Goal: Information Seeking & Learning: Learn about a topic

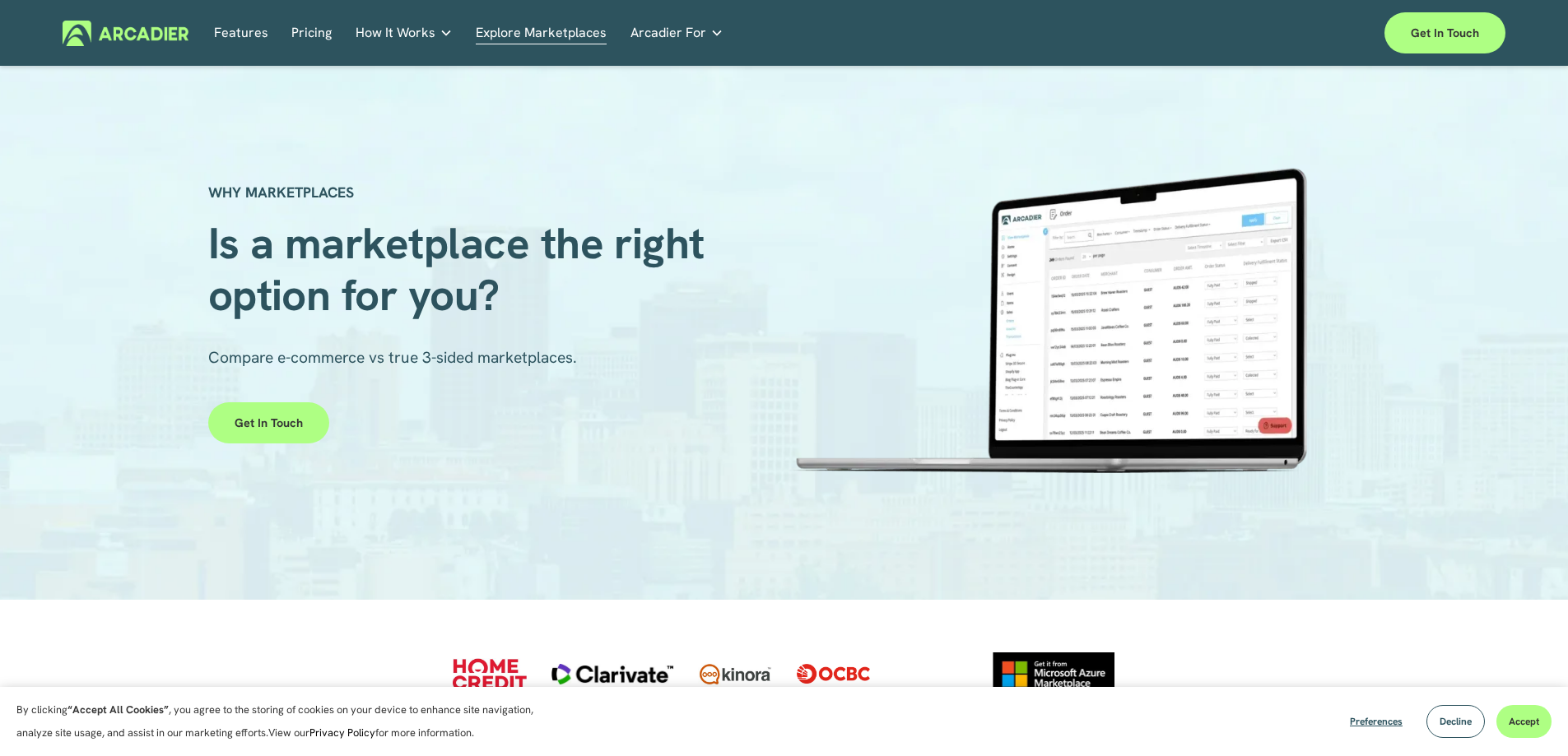
click at [294, 36] on link "Pricing" at bounding box center [311, 33] width 41 height 25
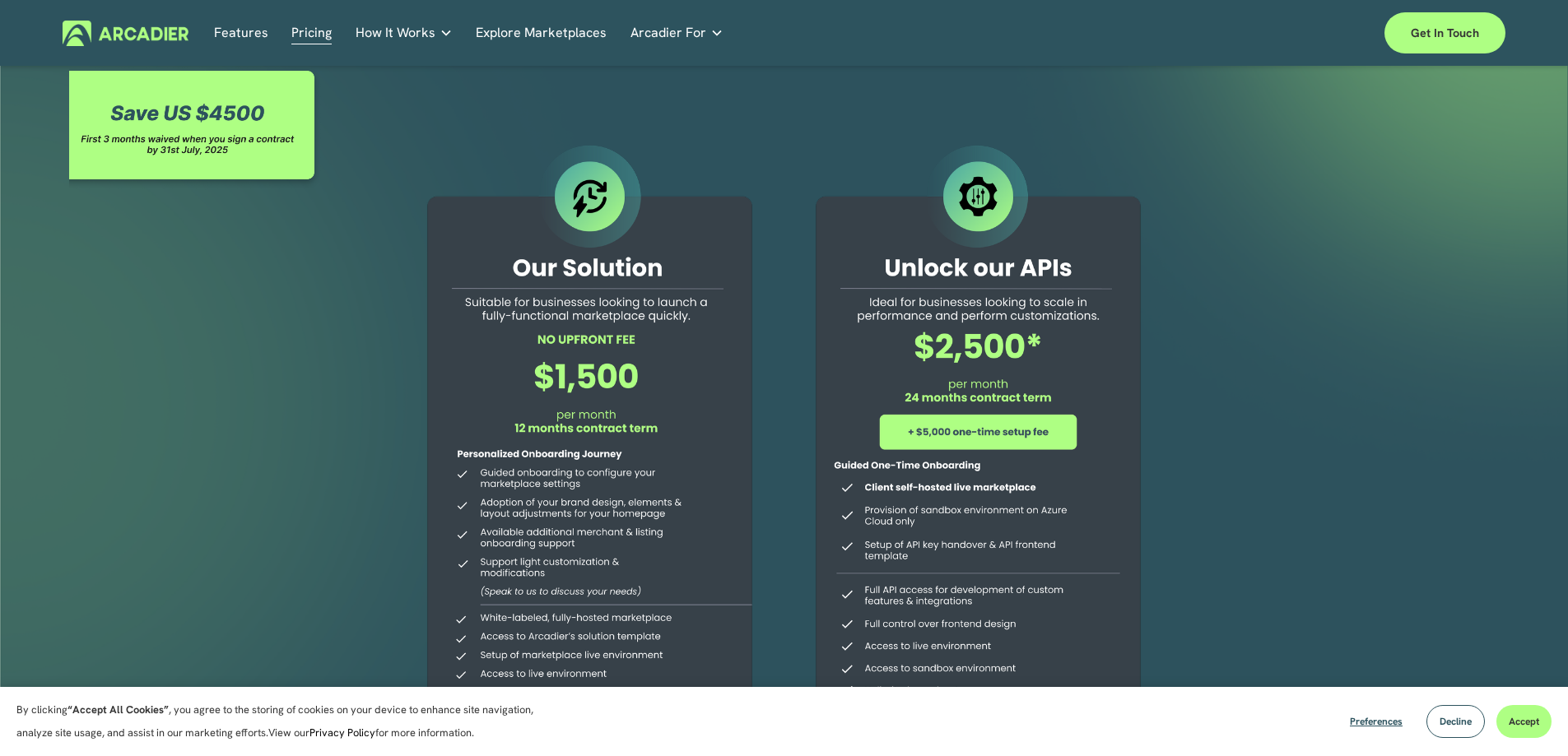
click at [304, 512] on div at bounding box center [784, 487] width 1568 height 841
click at [123, 28] on img at bounding box center [125, 33] width 126 height 25
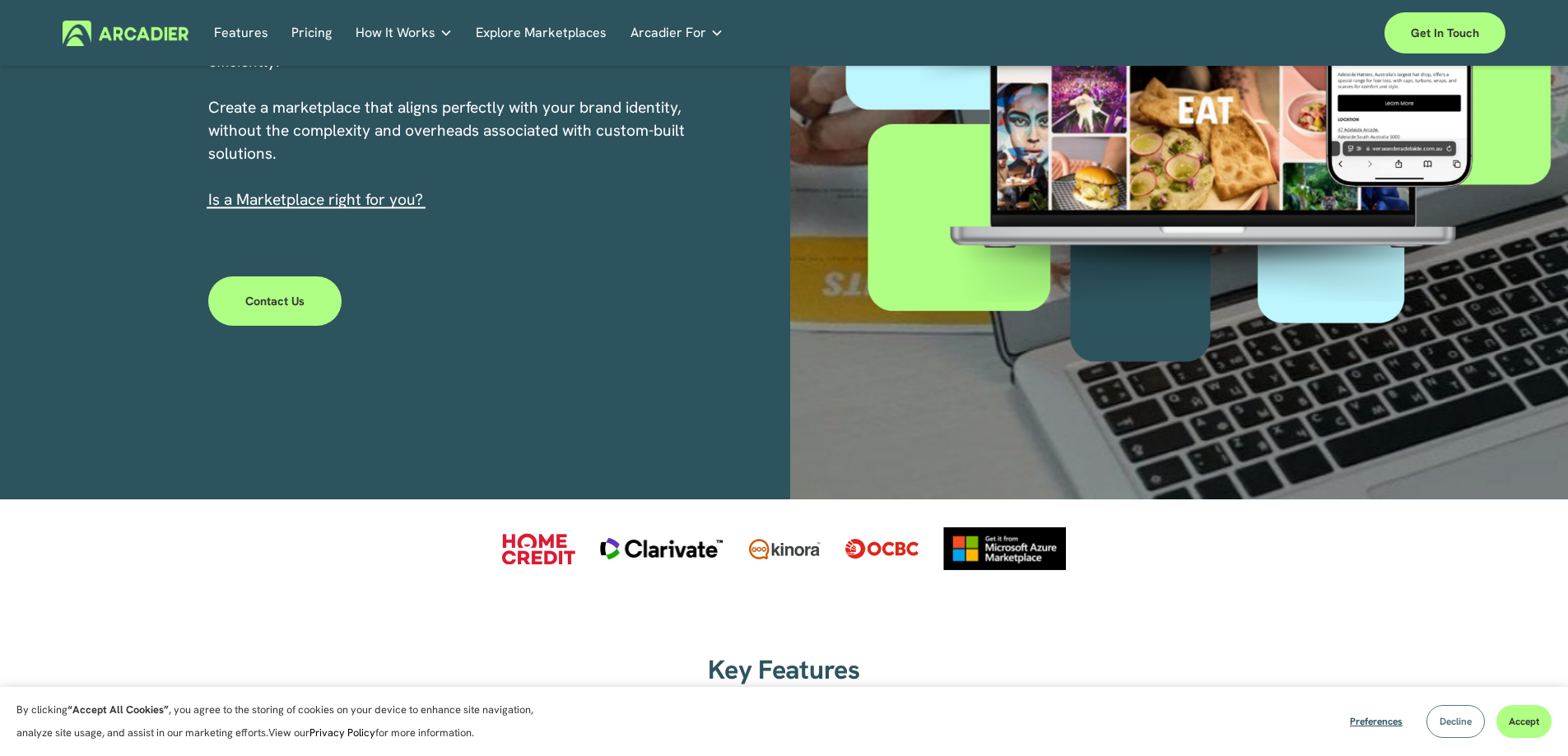
scroll to position [411, 0]
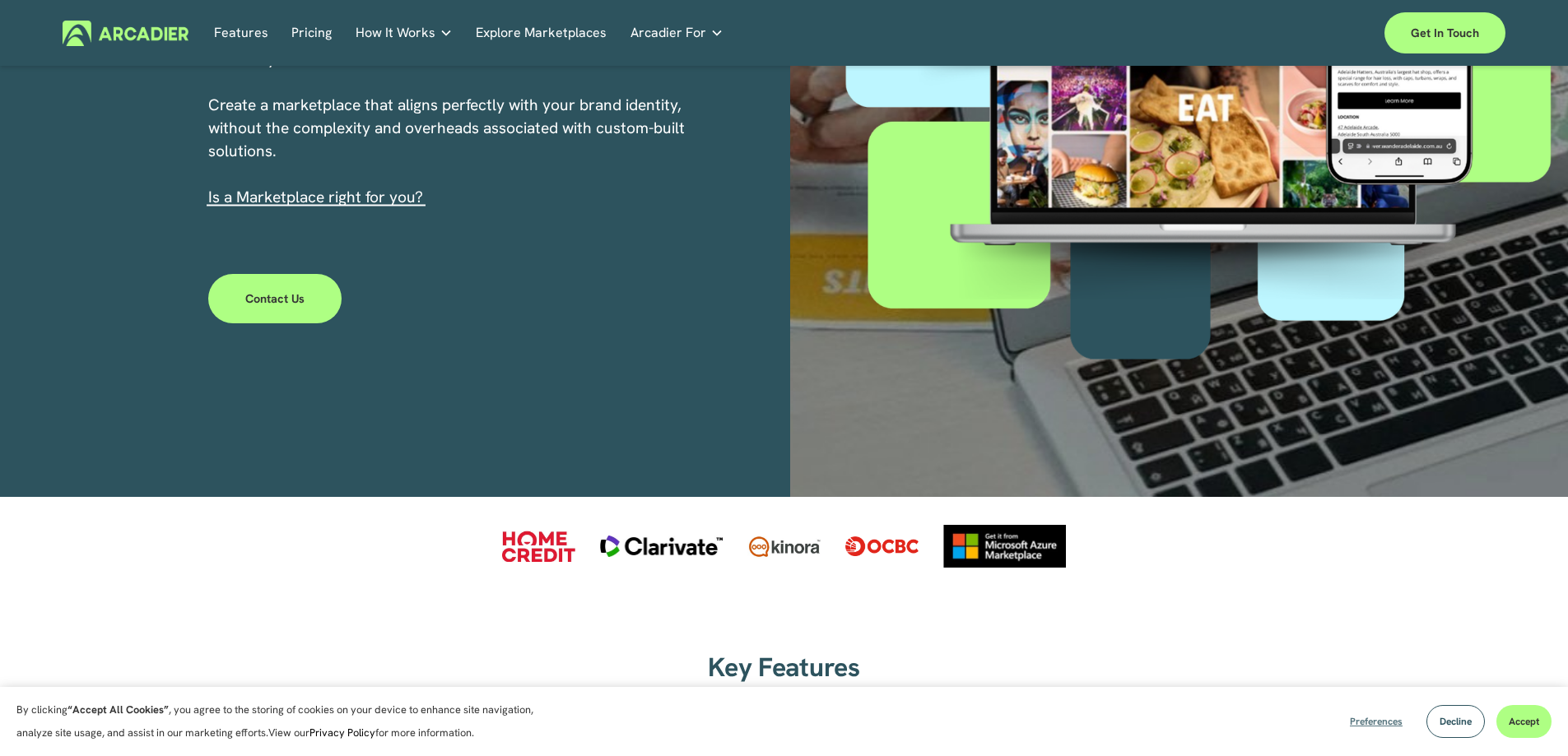
click at [1367, 723] on span "Preferences" at bounding box center [1376, 721] width 52 height 14
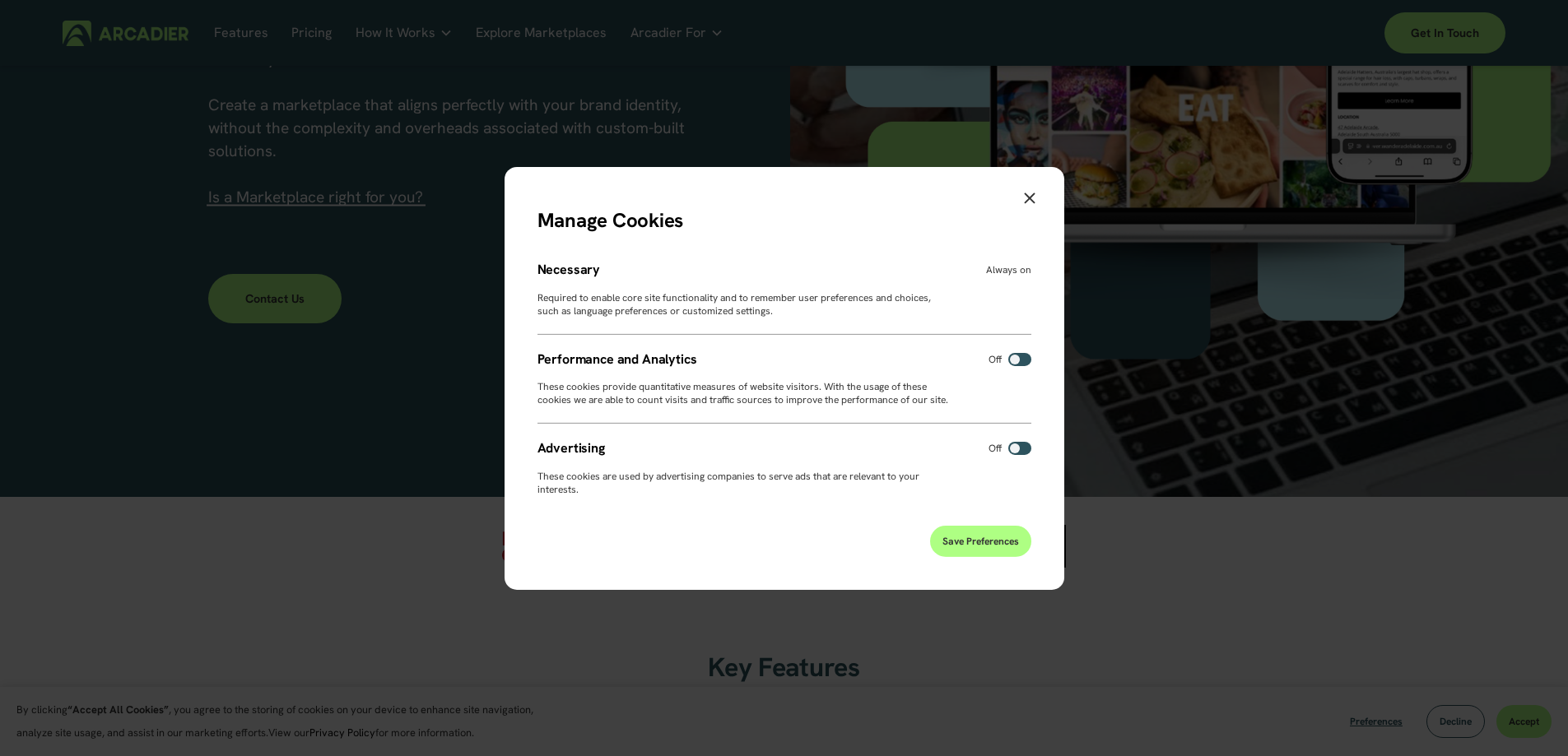
click at [988, 548] on span "Save Preferences" at bounding box center [981, 541] width 76 height 14
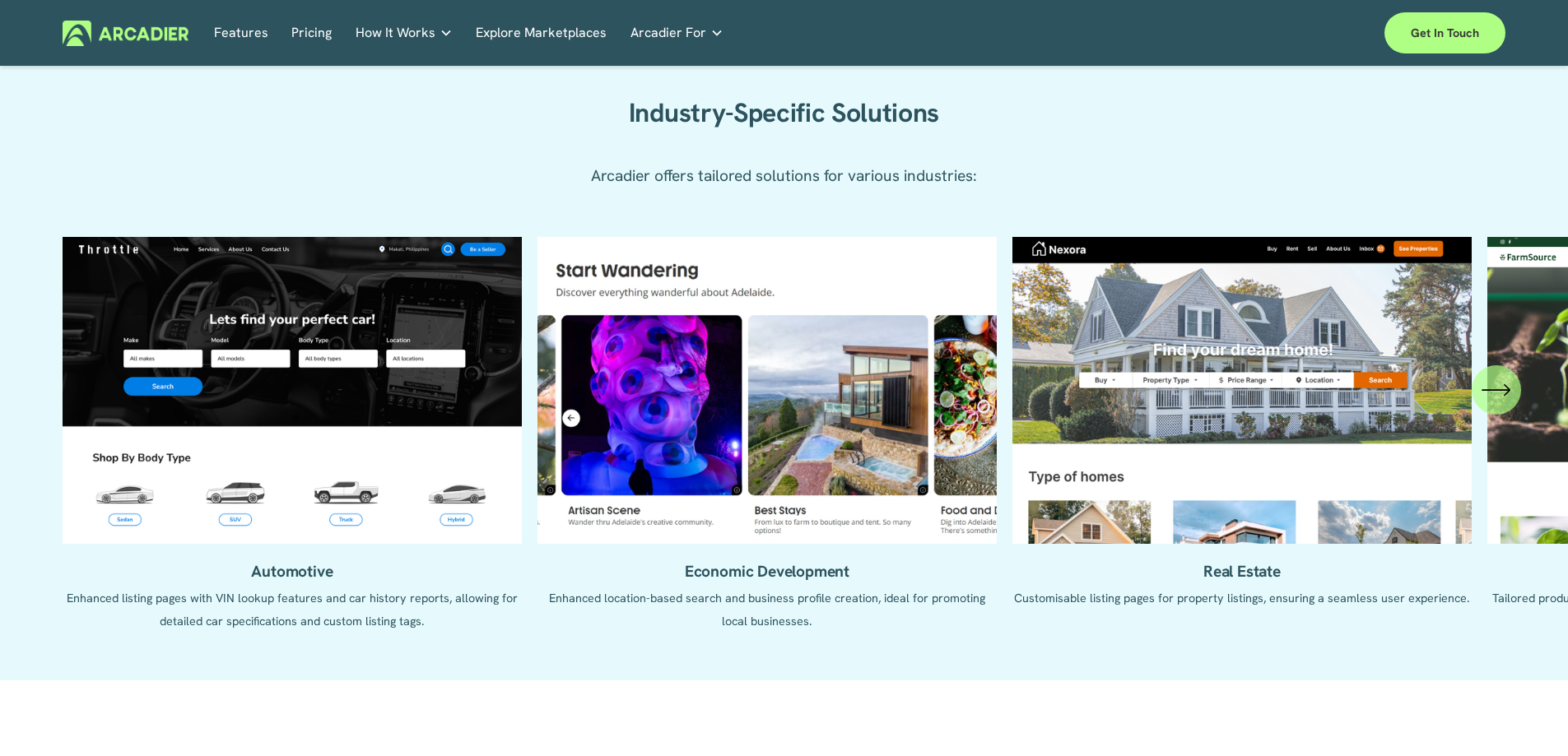
scroll to position [1563, 0]
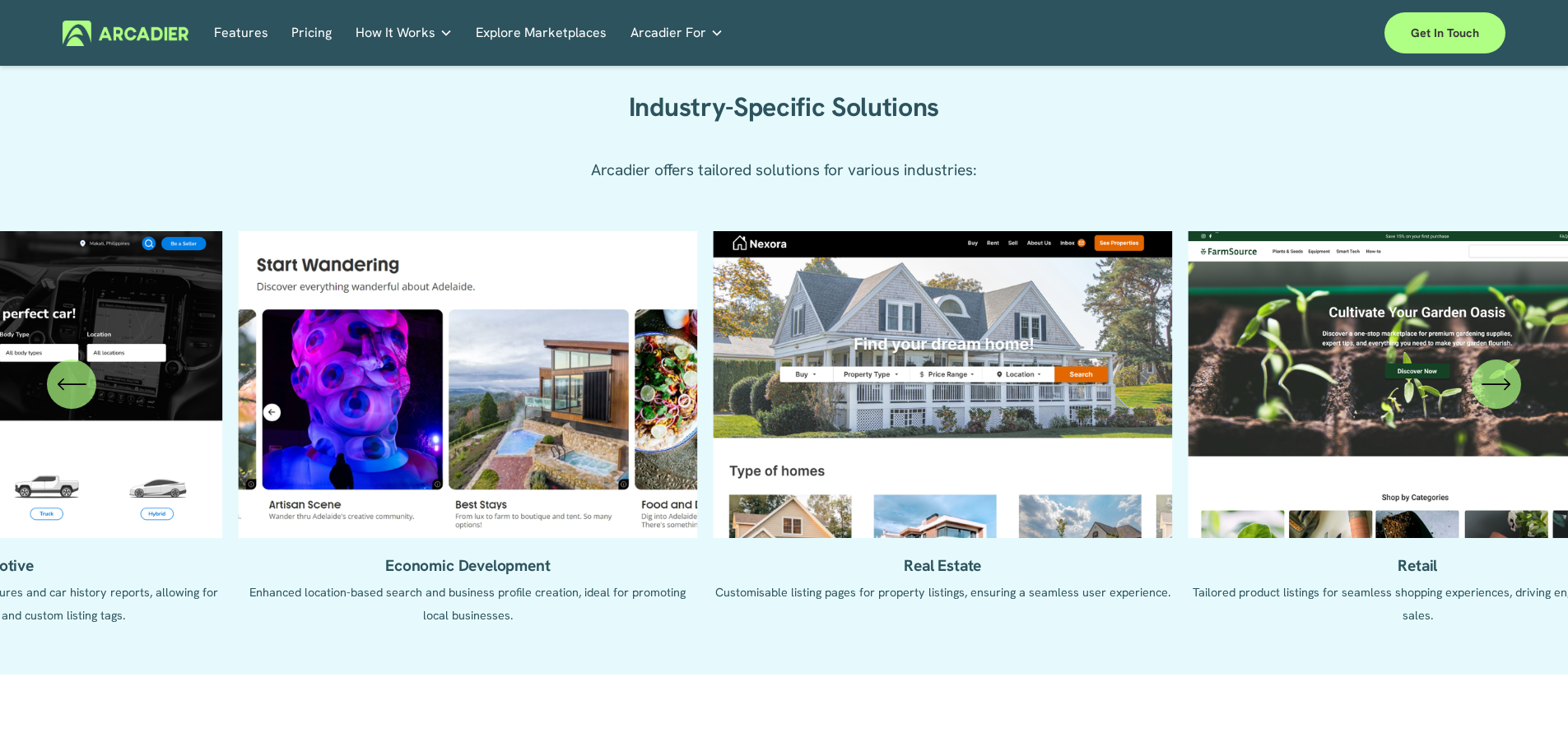
drag, startPoint x: 1383, startPoint y: 468, endPoint x: 623, endPoint y: 429, distance: 761.0
click at [630, 429] on ul "Automotive Enhanced listing pages with VIN lookup features and car history repo…" at bounding box center [784, 440] width 1443 height 419
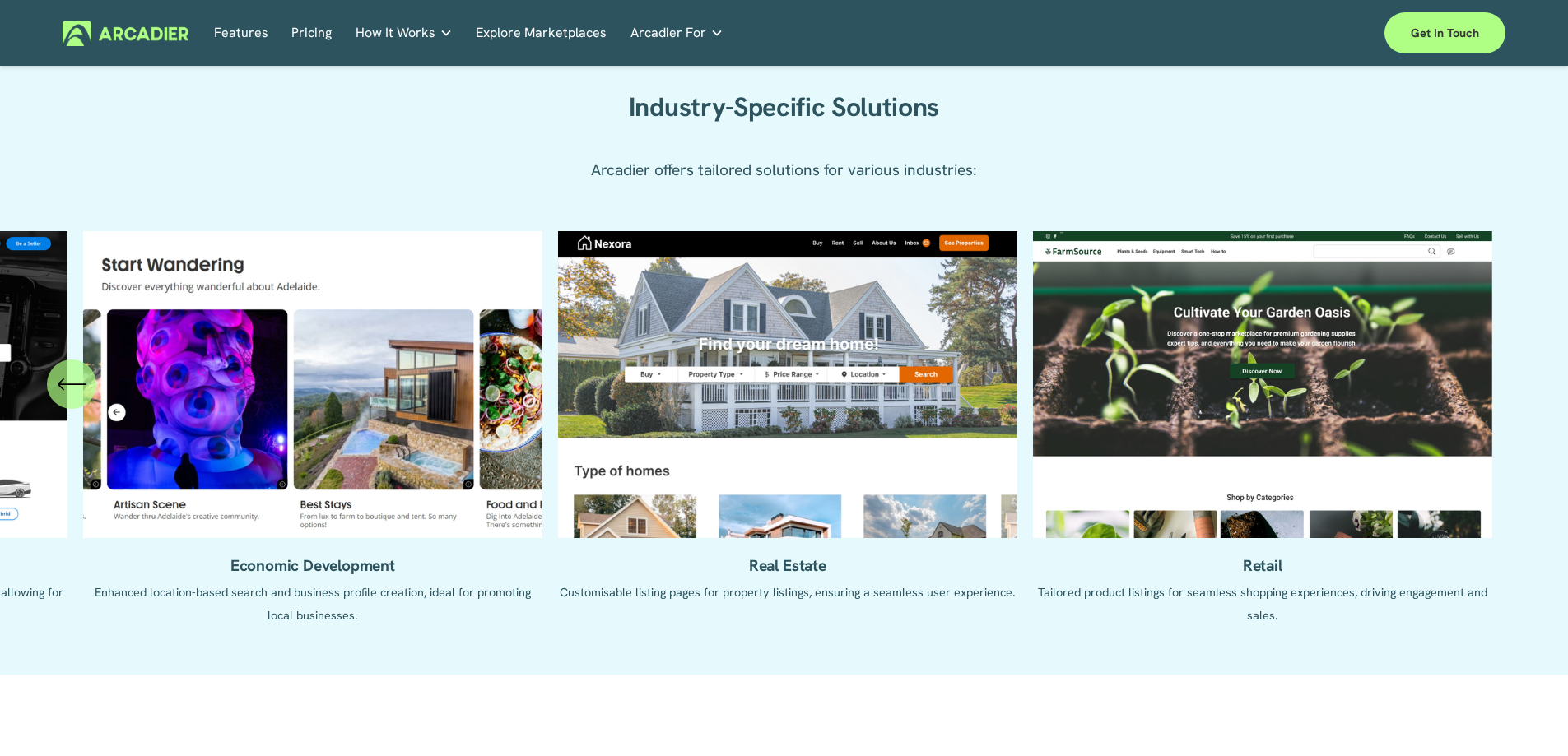
drag, startPoint x: 1366, startPoint y: 436, endPoint x: 1036, endPoint y: 429, distance: 330.1
click at [1036, 429] on ul "Automotive Enhanced listing pages with VIN lookup features and car history repo…" at bounding box center [784, 440] width 1443 height 419
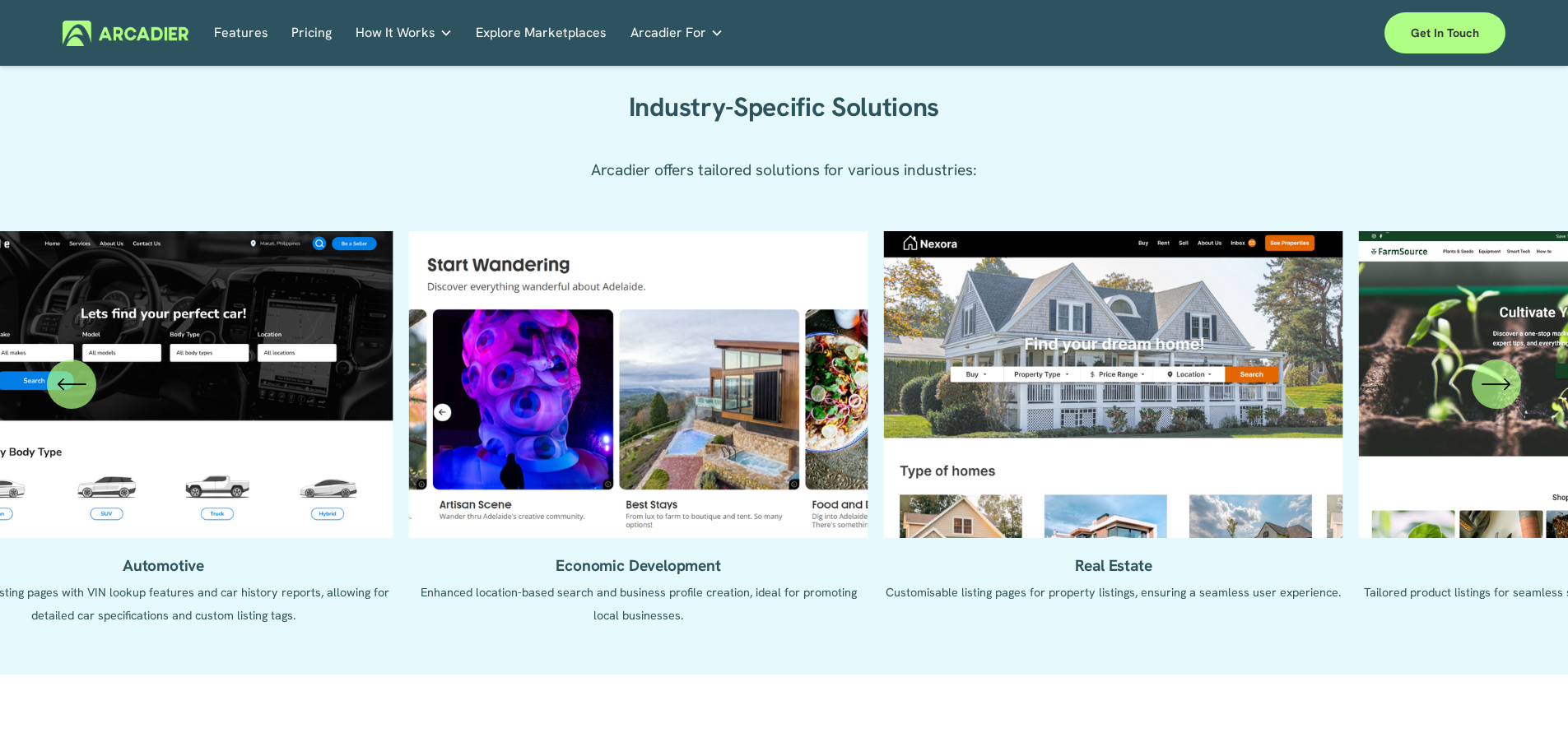
drag, startPoint x: 800, startPoint y: 427, endPoint x: 1472, endPoint y: 427, distance: 672.0
click at [1454, 427] on ul "Automotive Enhanced listing pages with VIN lookup features and car history repo…" at bounding box center [784, 440] width 1443 height 419
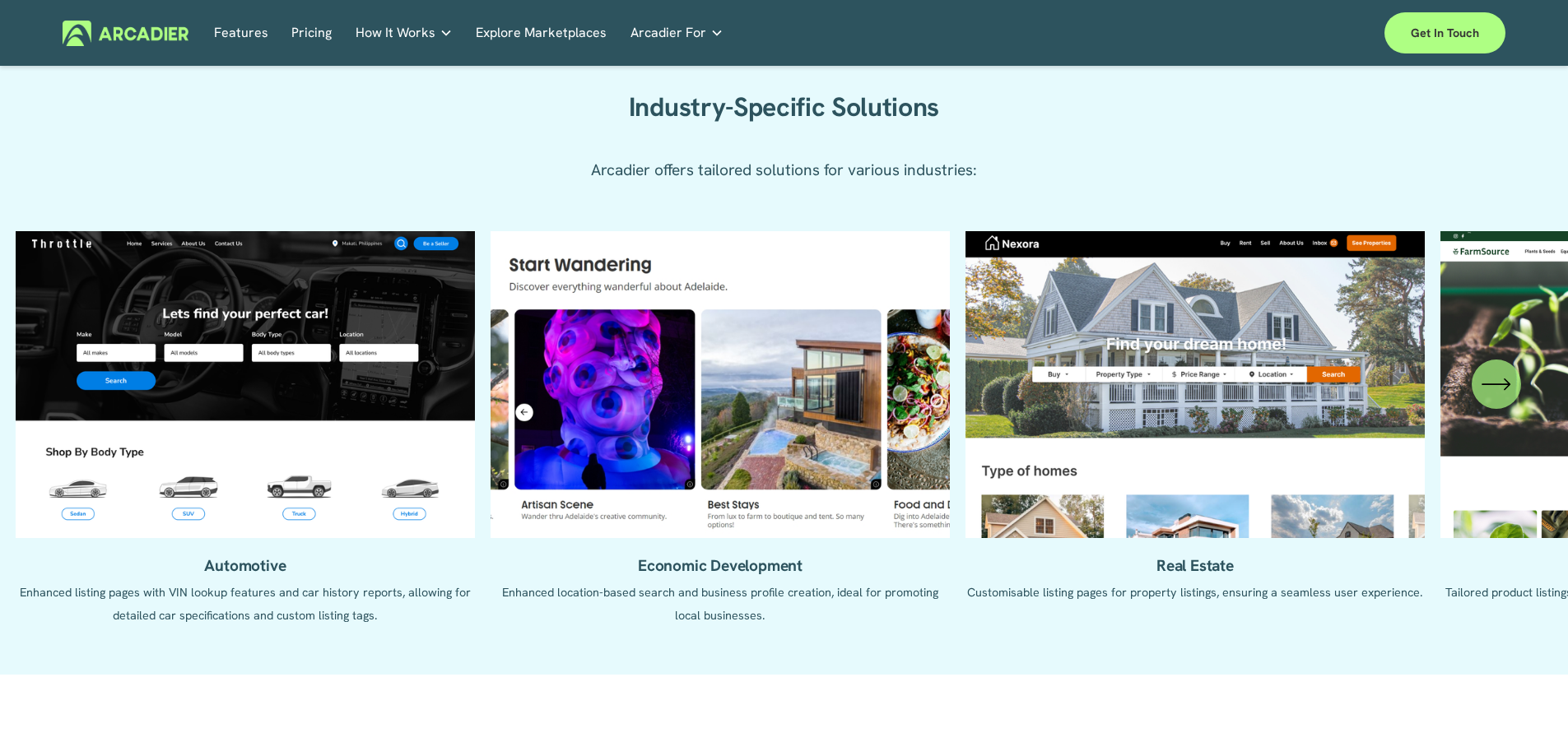
drag, startPoint x: 404, startPoint y: 410, endPoint x: 888, endPoint y: 452, distance: 485.8
click at [888, 443] on ul "Automotive Enhanced listing pages with VIN lookup features and car history repo…" at bounding box center [784, 440] width 1443 height 419
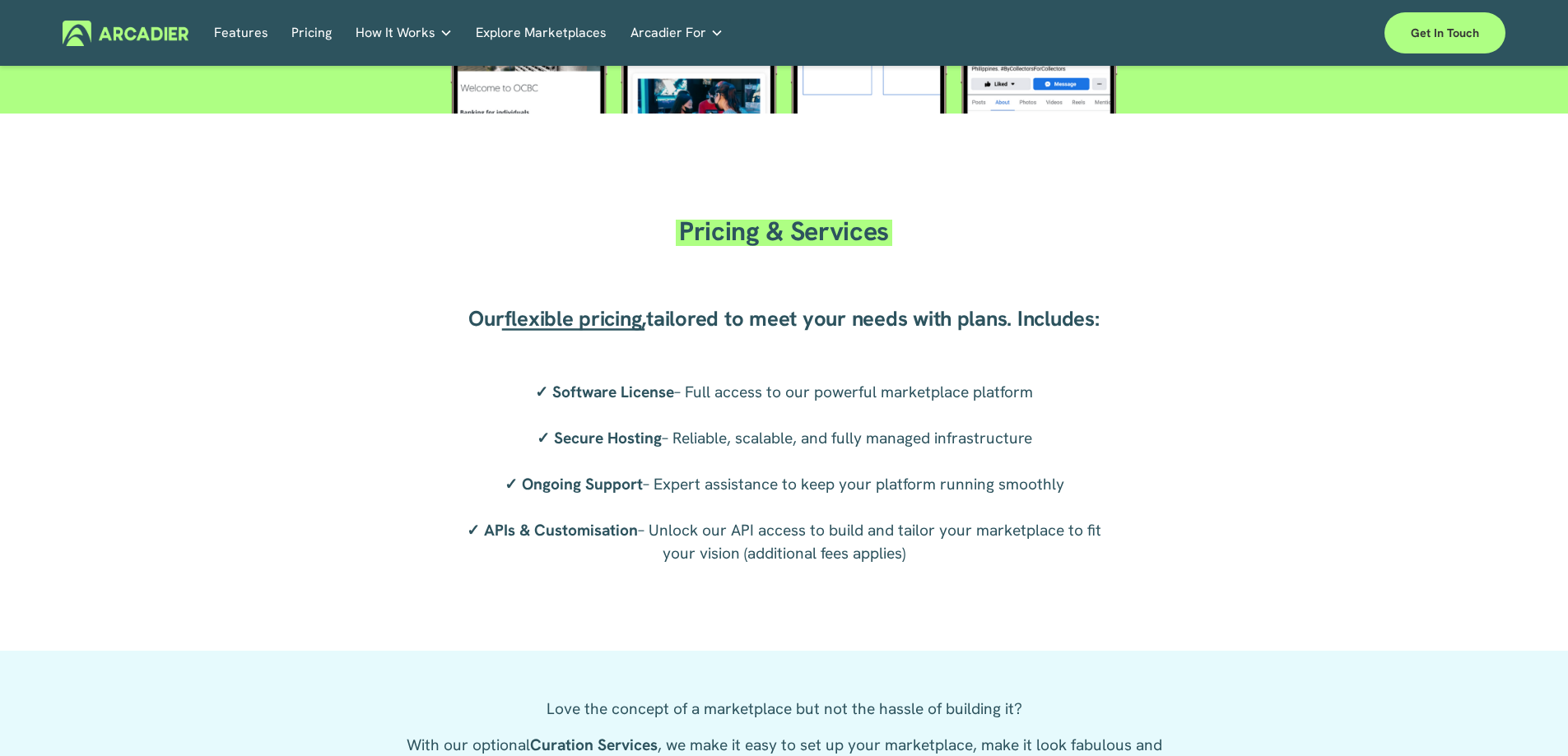
scroll to position [2714, 0]
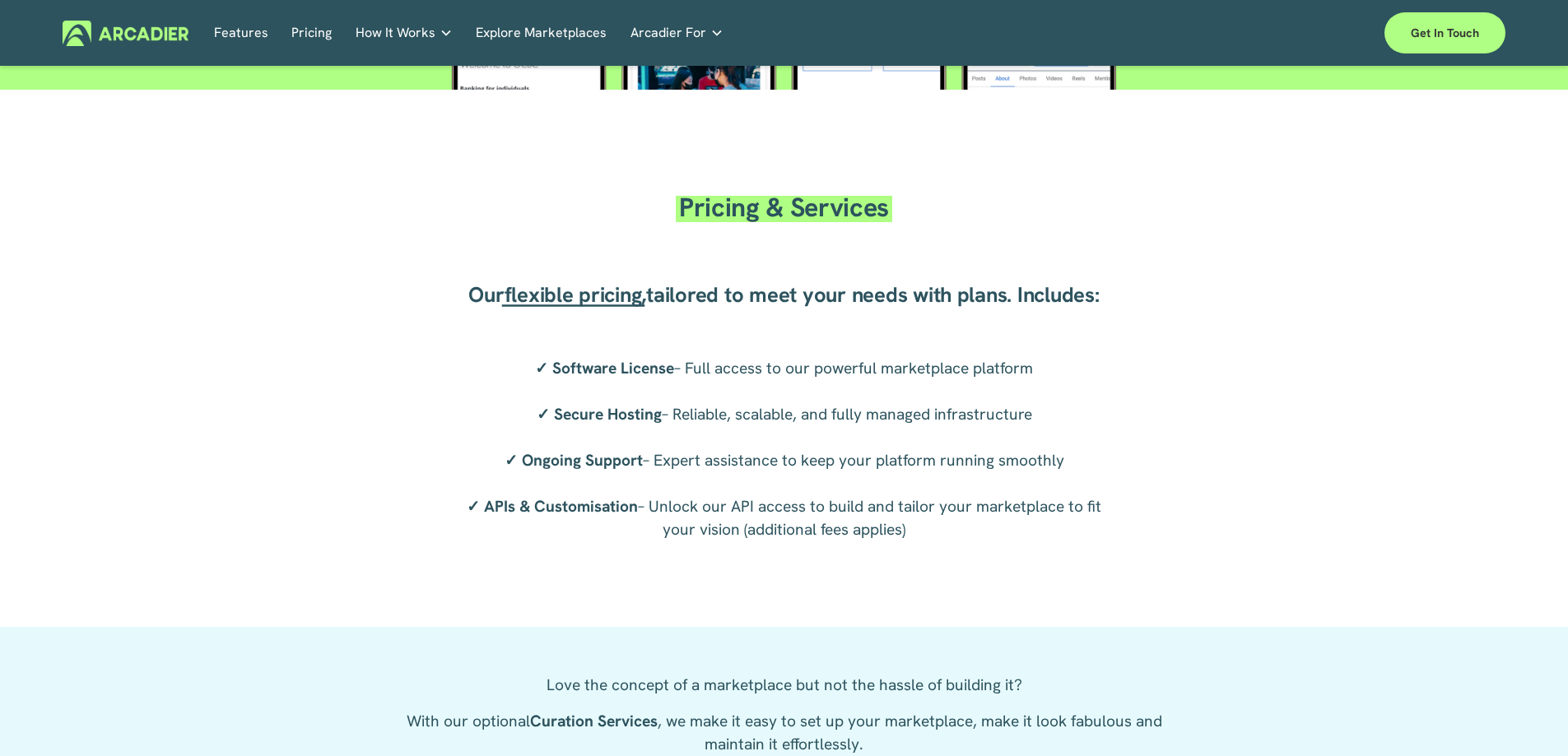
click at [578, 296] on span "flexible pricing" at bounding box center [573, 294] width 137 height 28
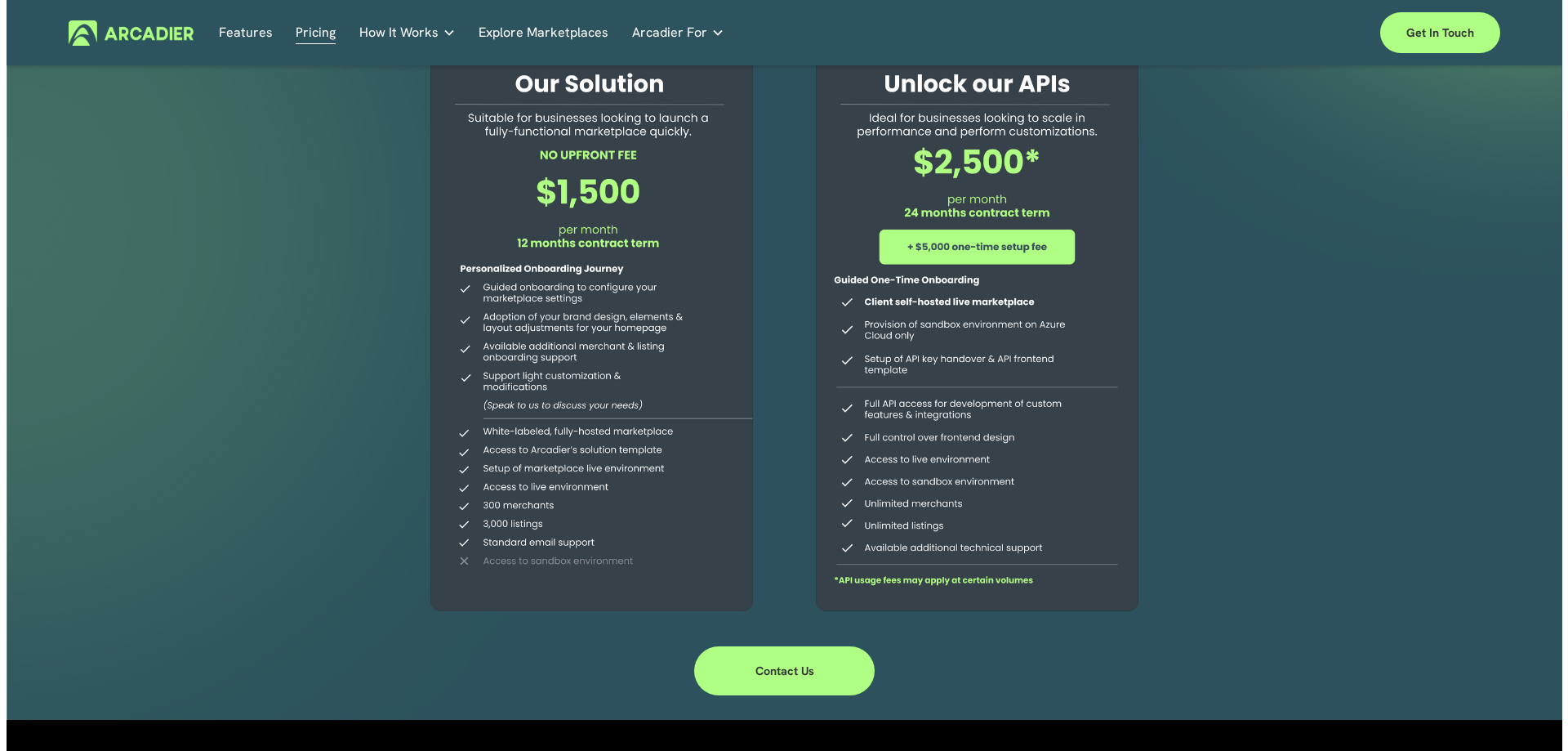
scroll to position [18, 0]
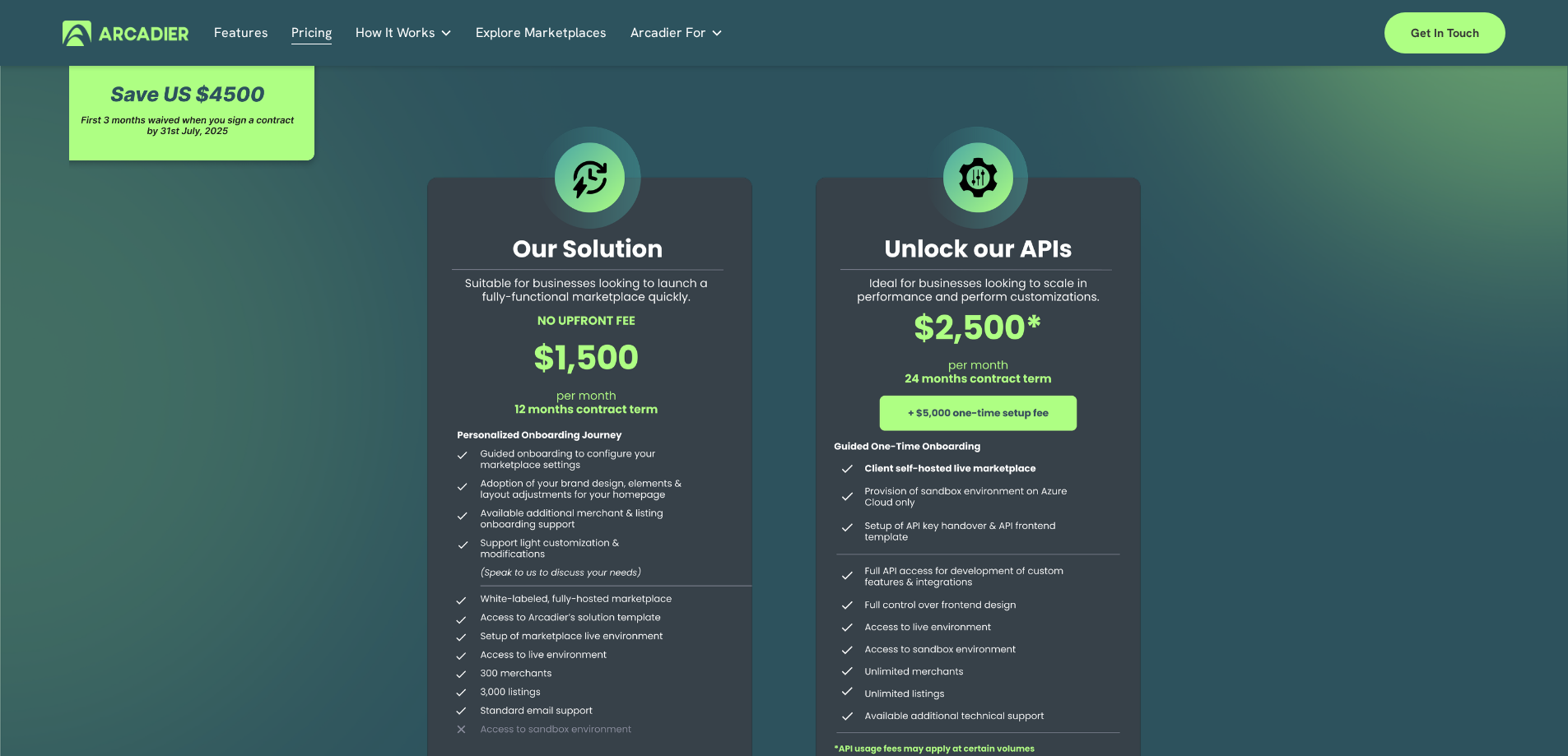
click at [244, 101] on div at bounding box center [195, 109] width 253 height 123
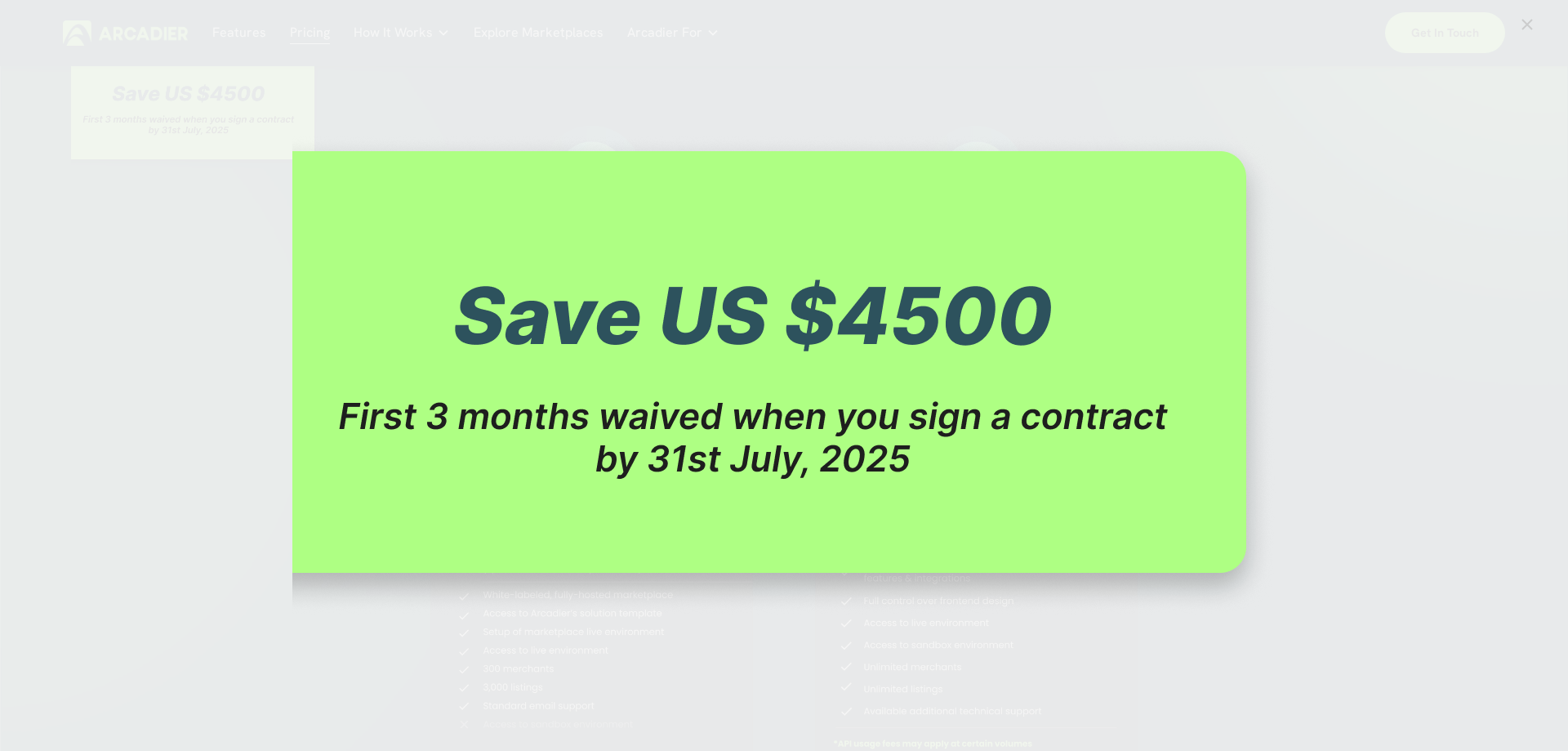
click at [1355, 324] on div "Image" at bounding box center [784, 376] width 1506 height 721
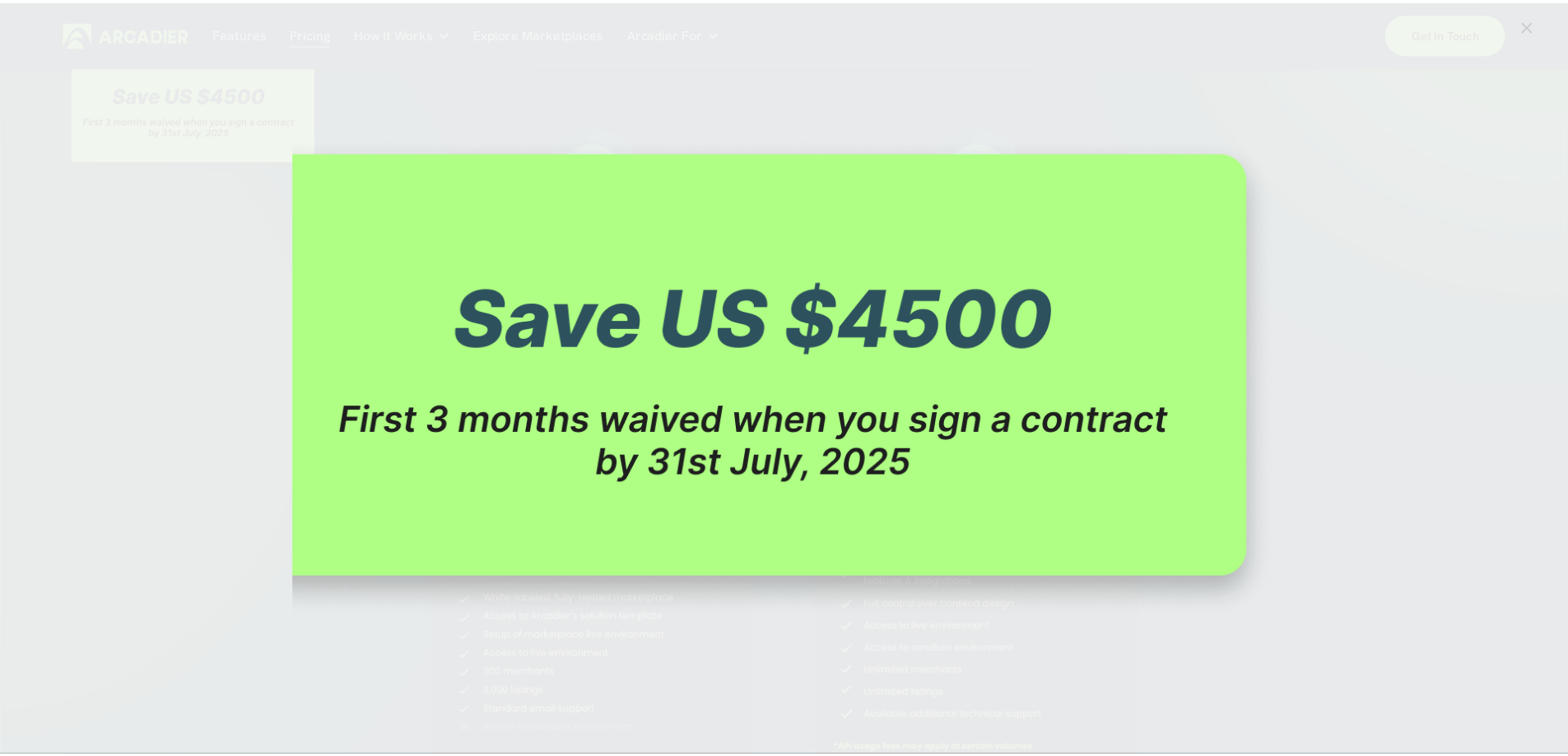
scroll to position [0, 0]
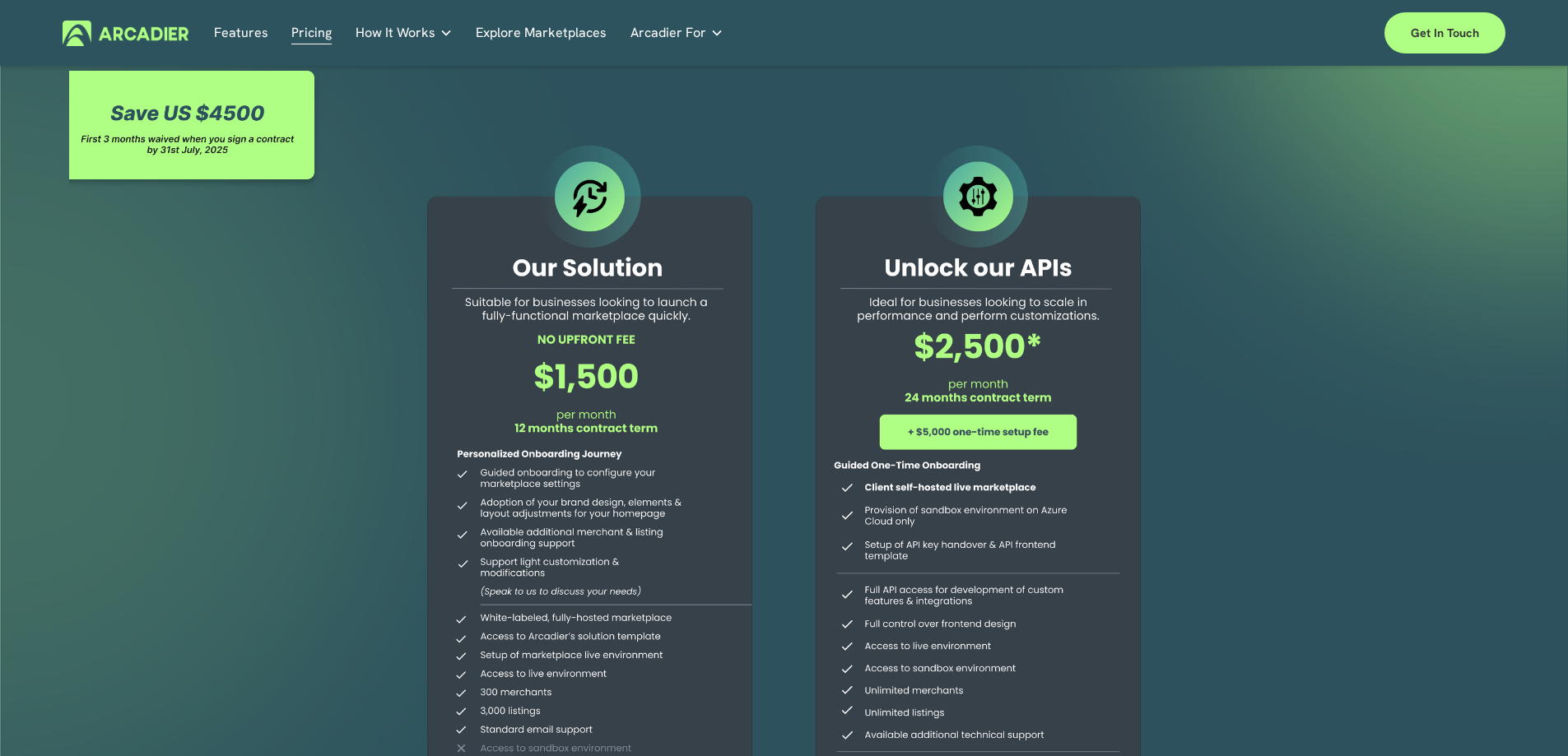
click at [618, 375] on div at bounding box center [590, 474] width 376 height 668
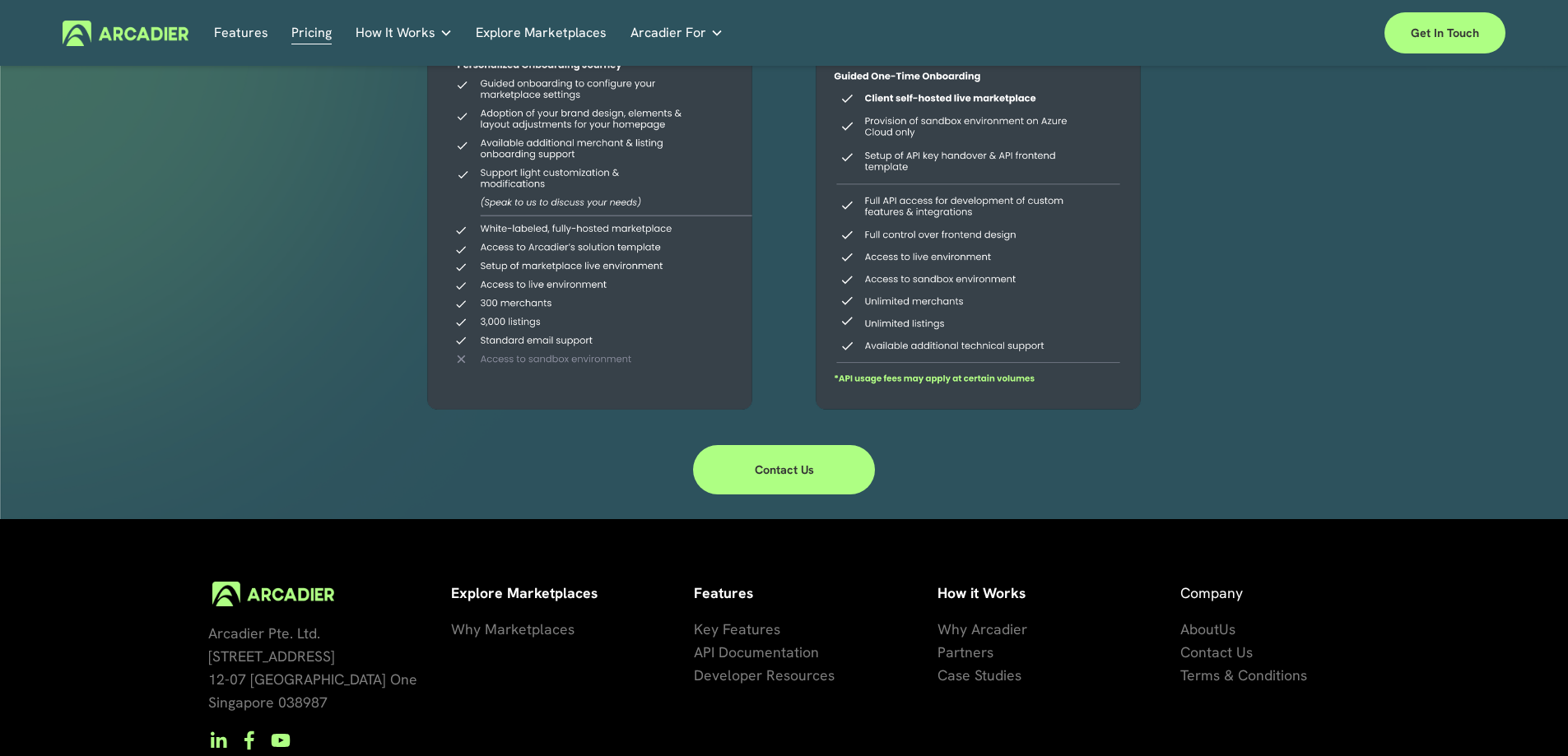
scroll to position [411, 0]
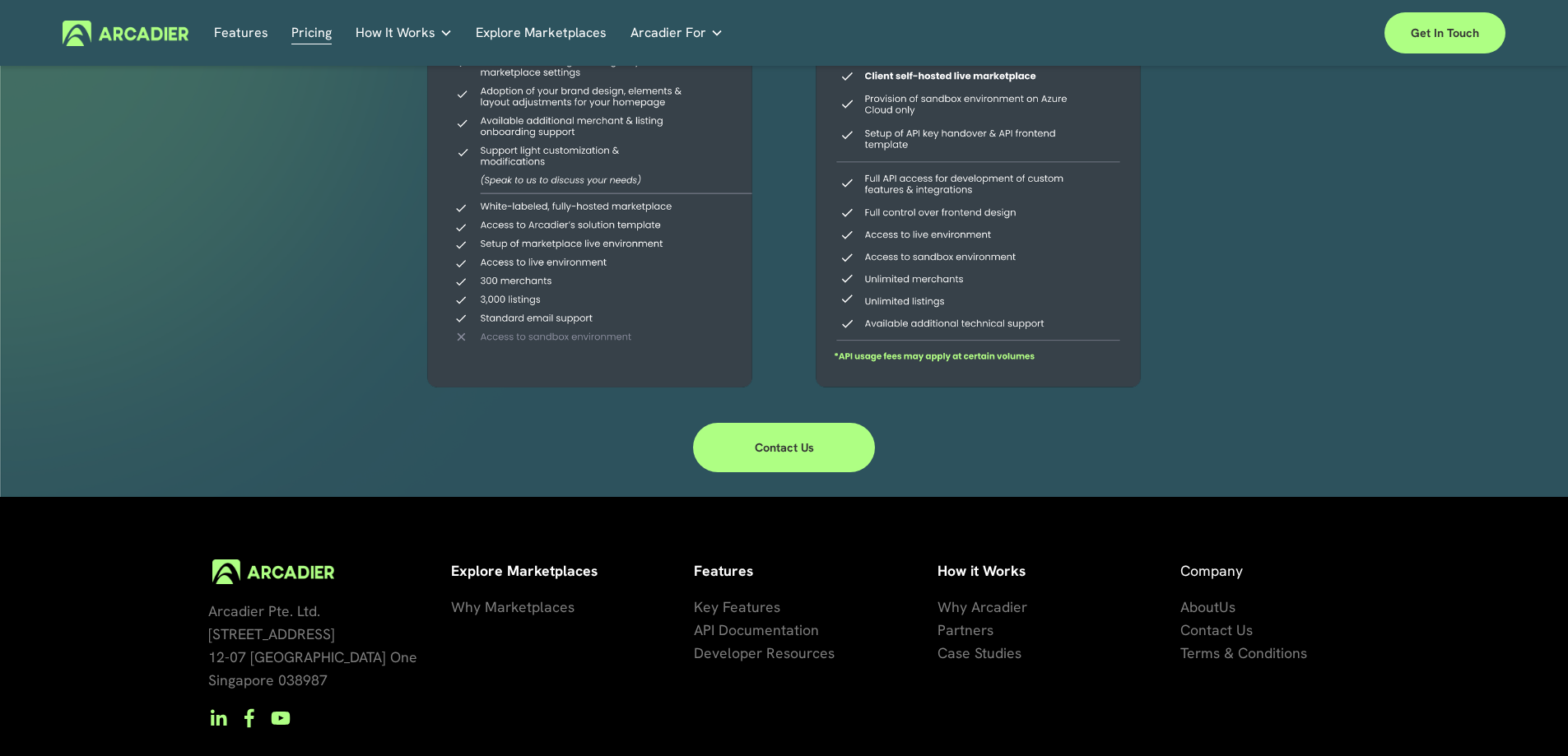
click at [790, 452] on link "Contact Us" at bounding box center [784, 447] width 183 height 49
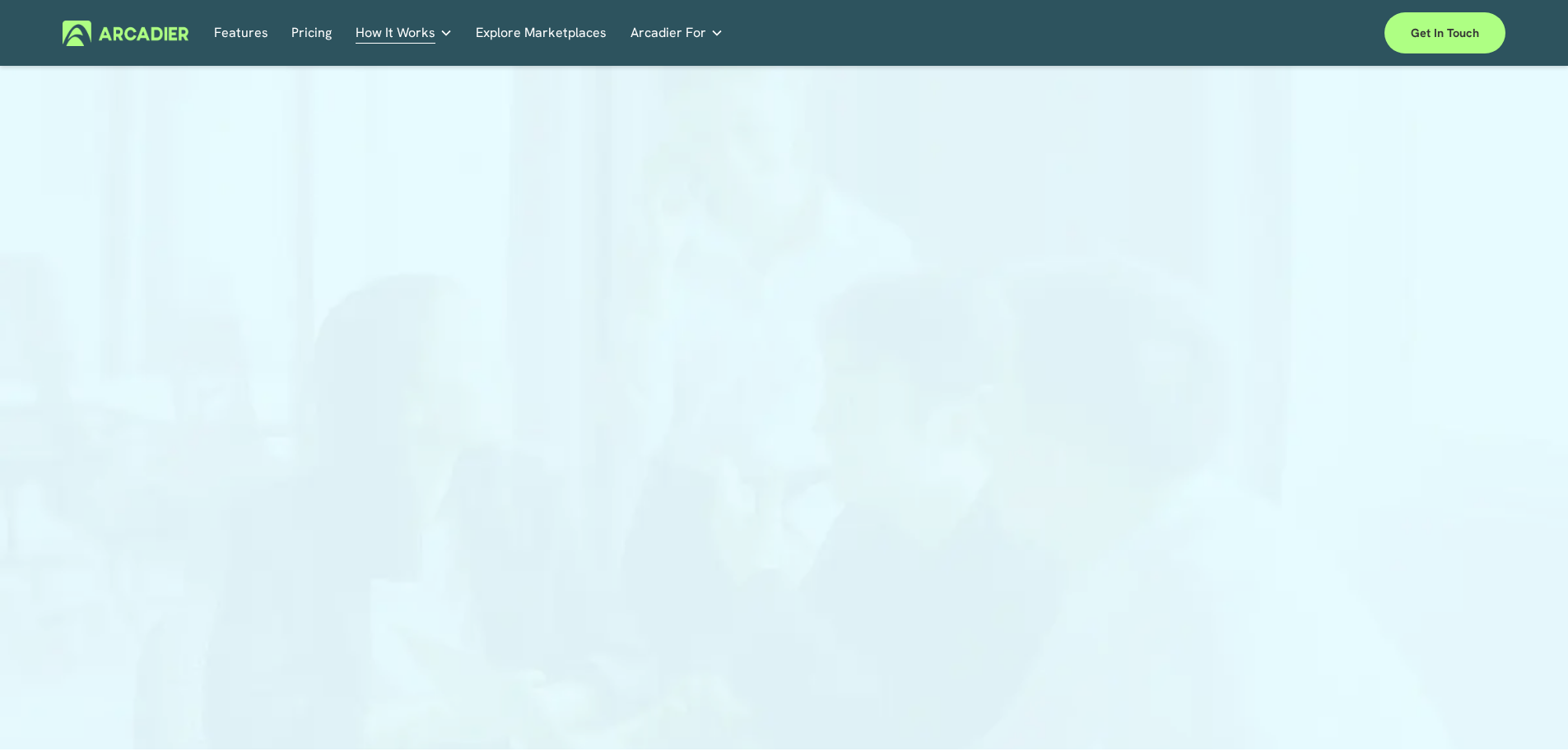
click at [316, 42] on link "Pricing" at bounding box center [311, 33] width 41 height 25
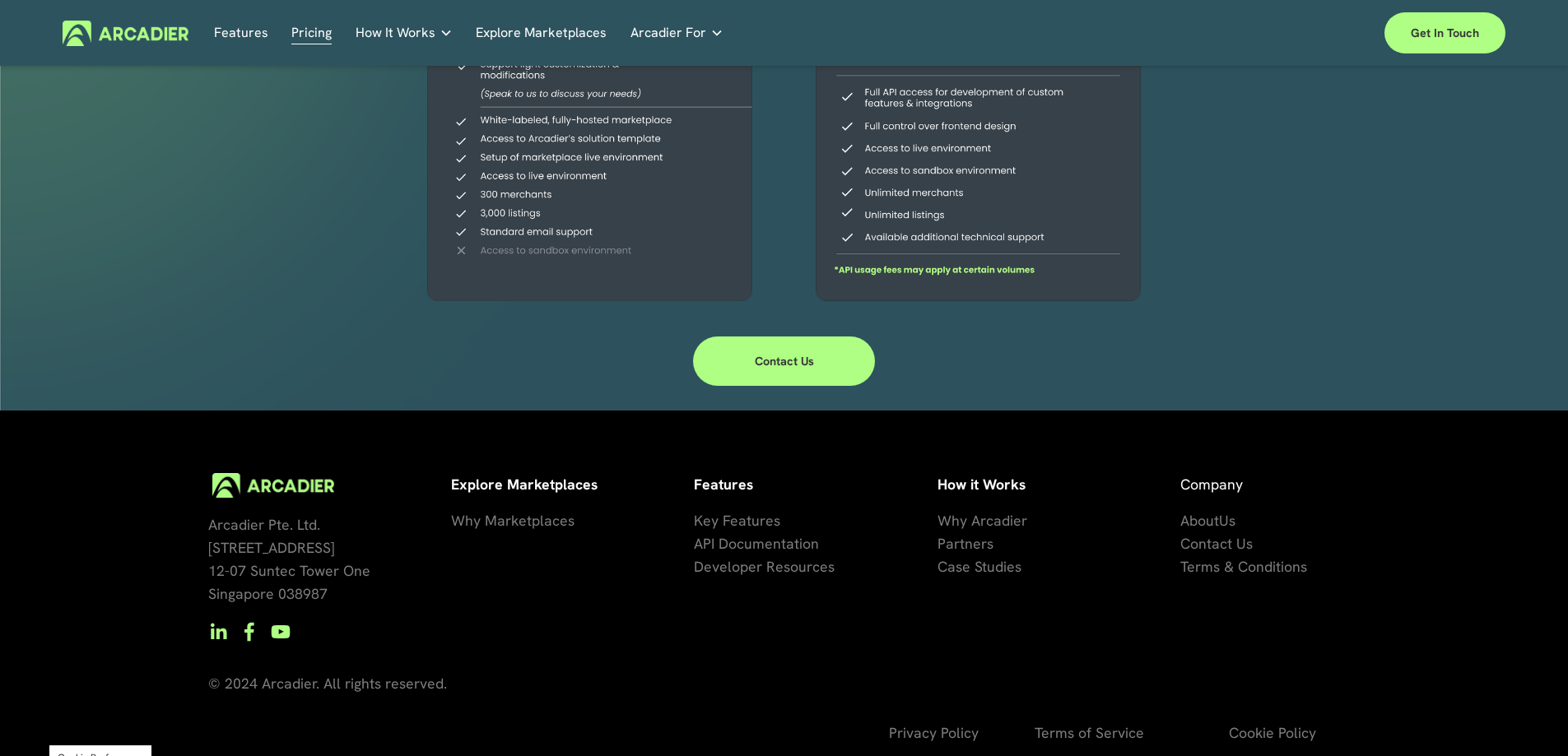
scroll to position [512, 0]
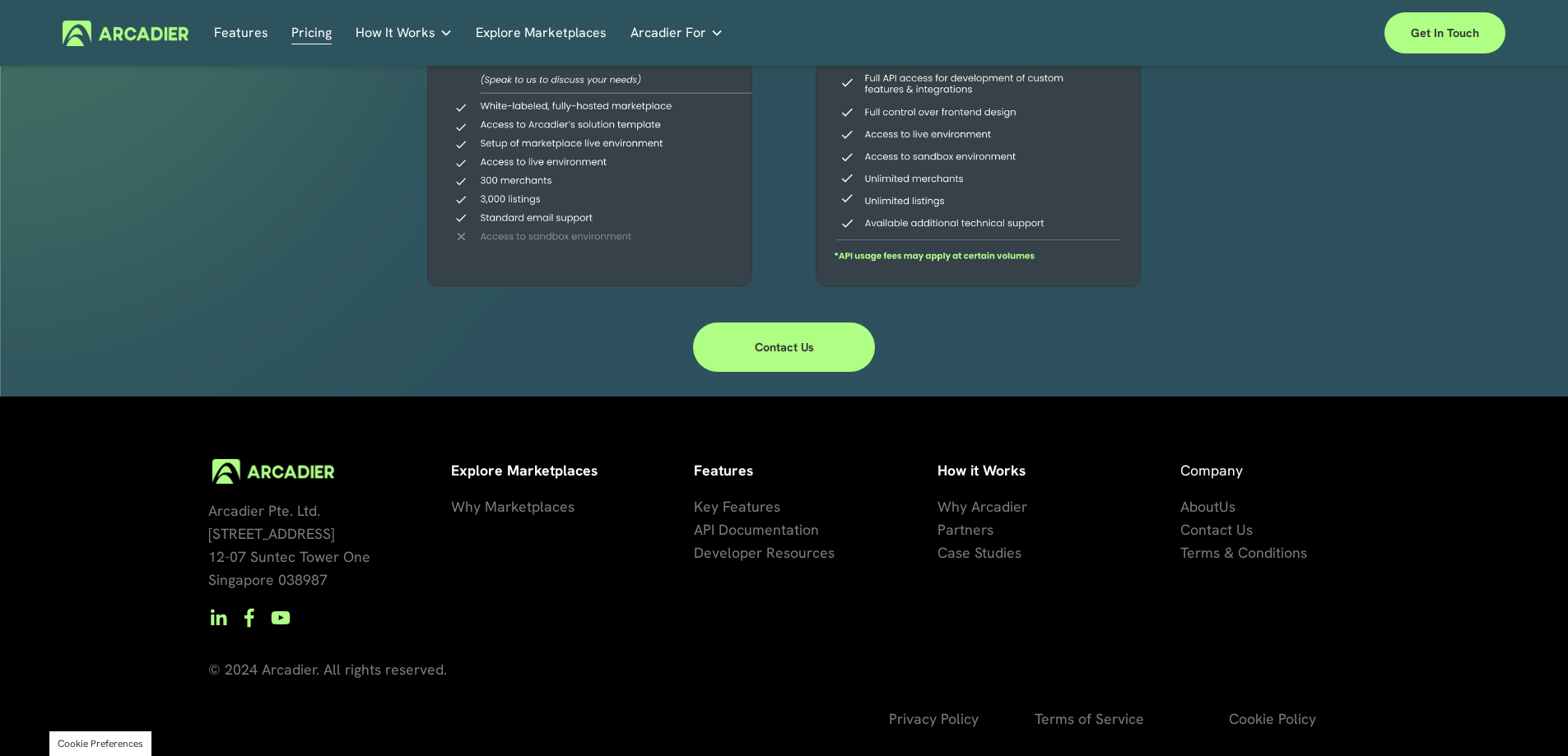
click at [529, 505] on span "Why Marketplaces" at bounding box center [513, 506] width 124 height 19
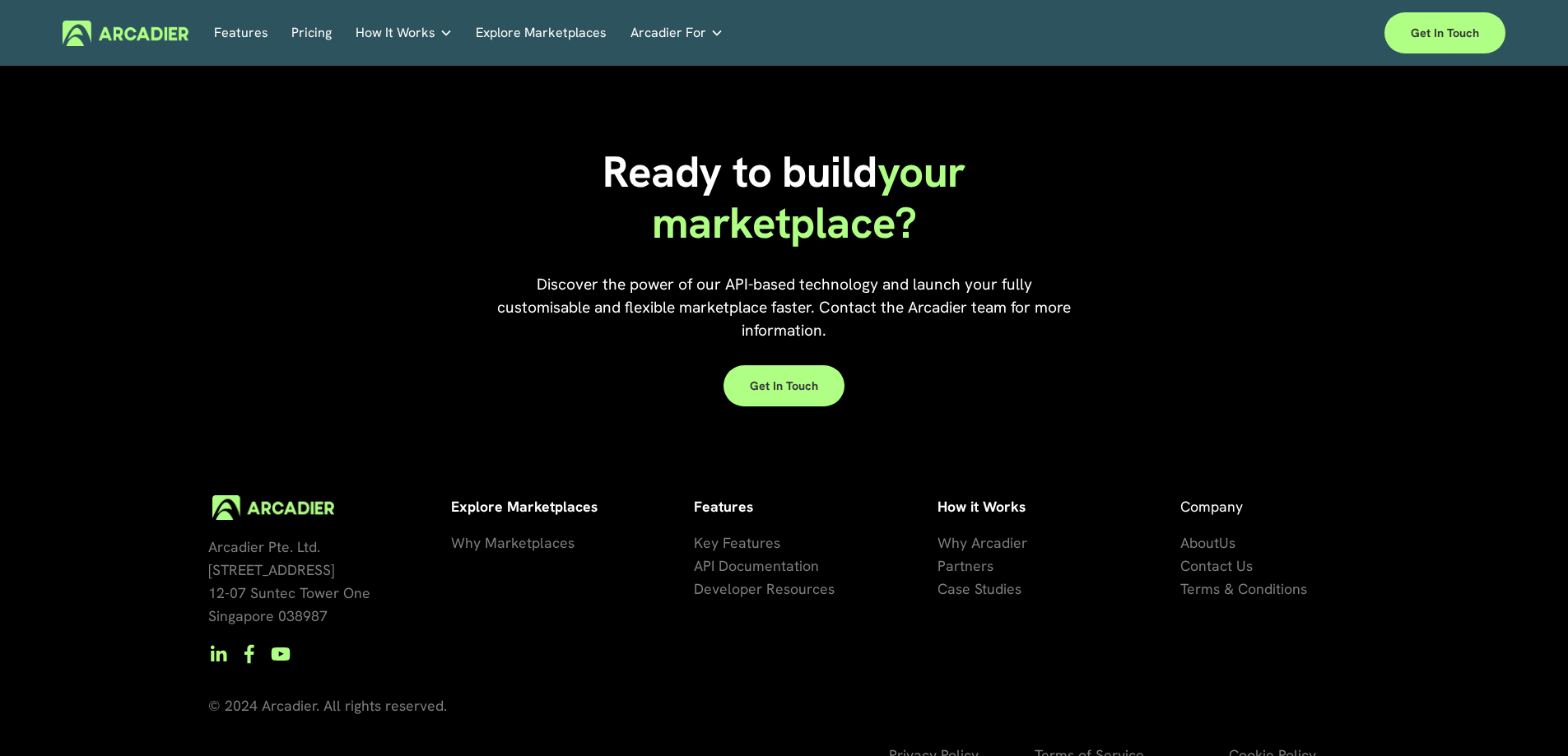
scroll to position [4863, 0]
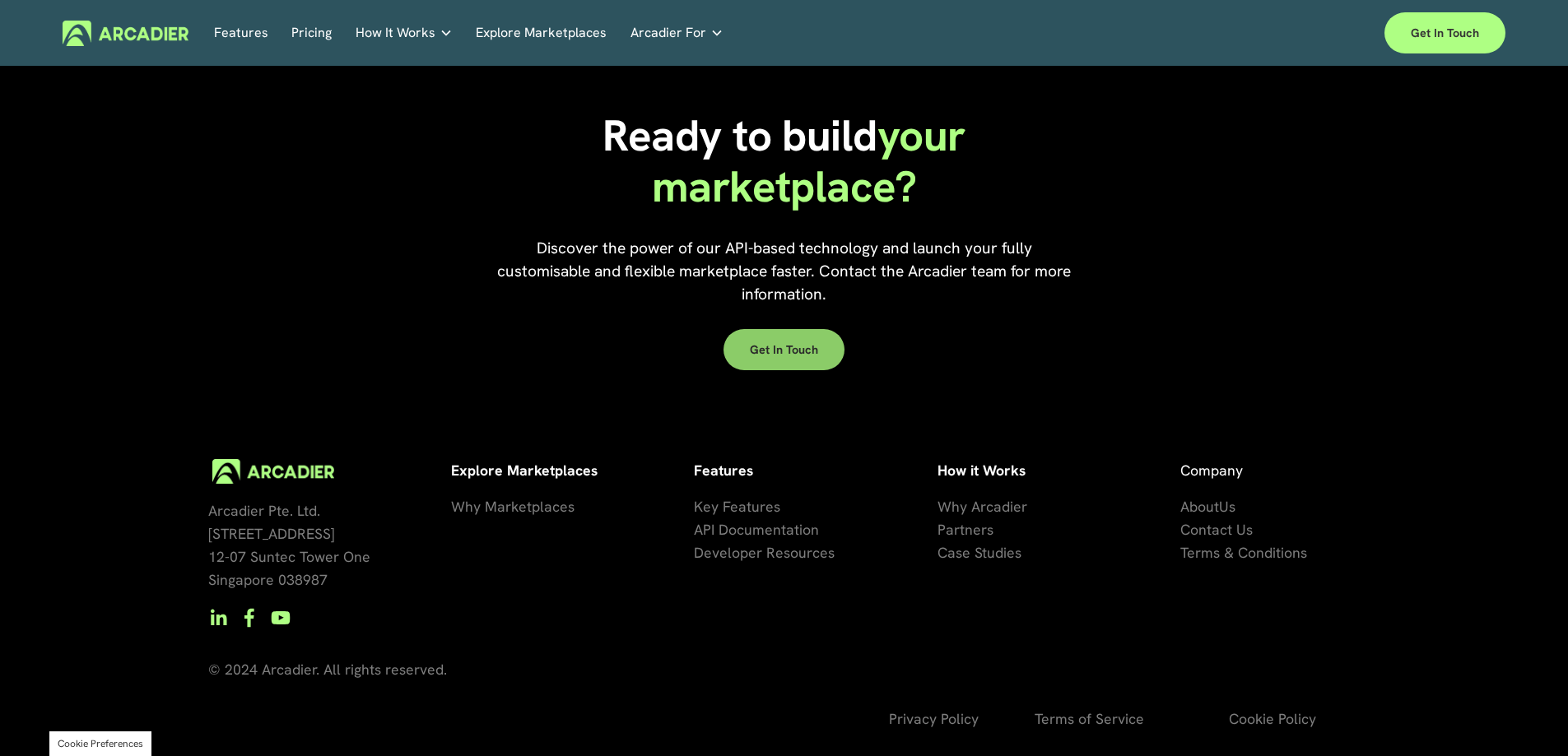
click at [809, 365] on link "Get in touch" at bounding box center [784, 349] width 121 height 41
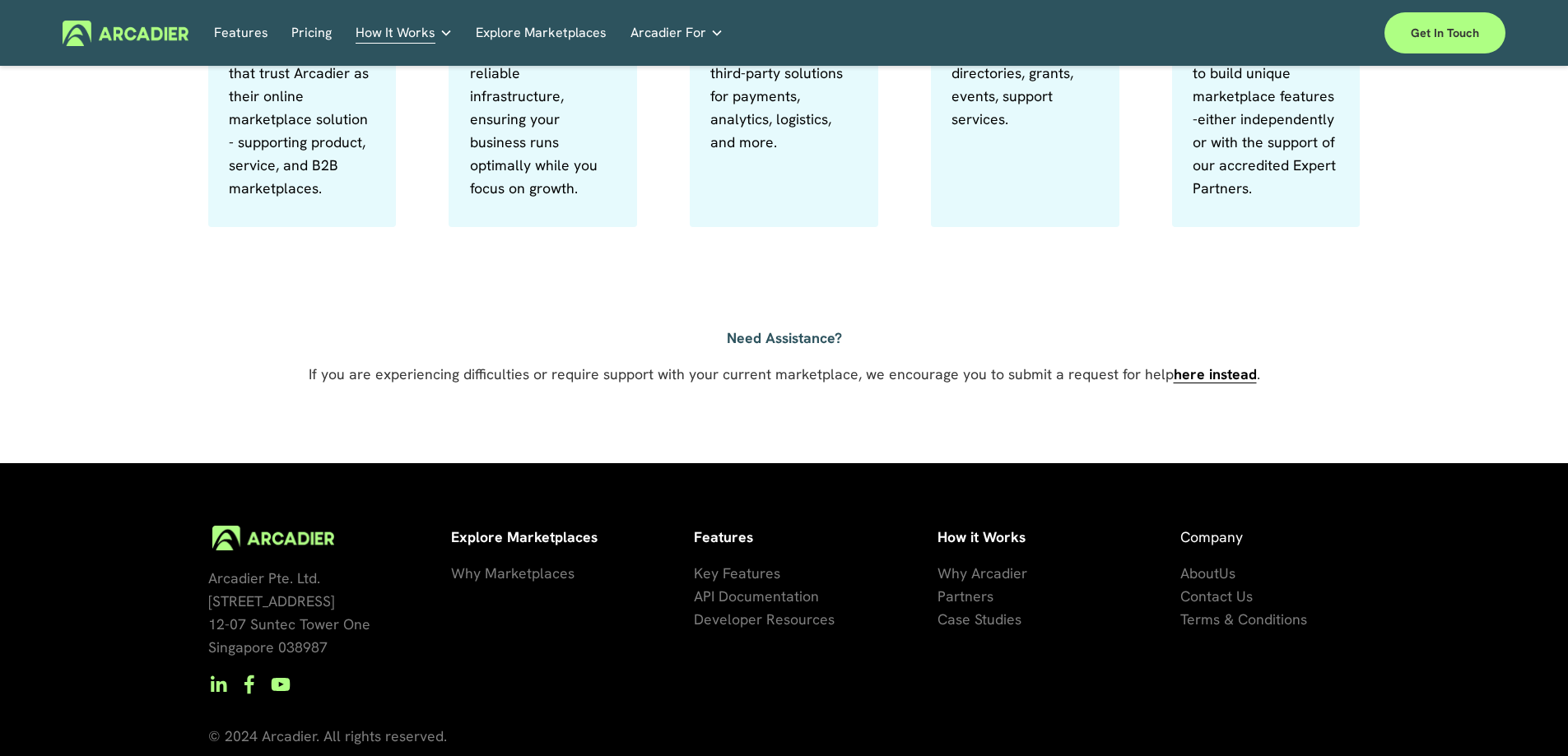
scroll to position [1124, 0]
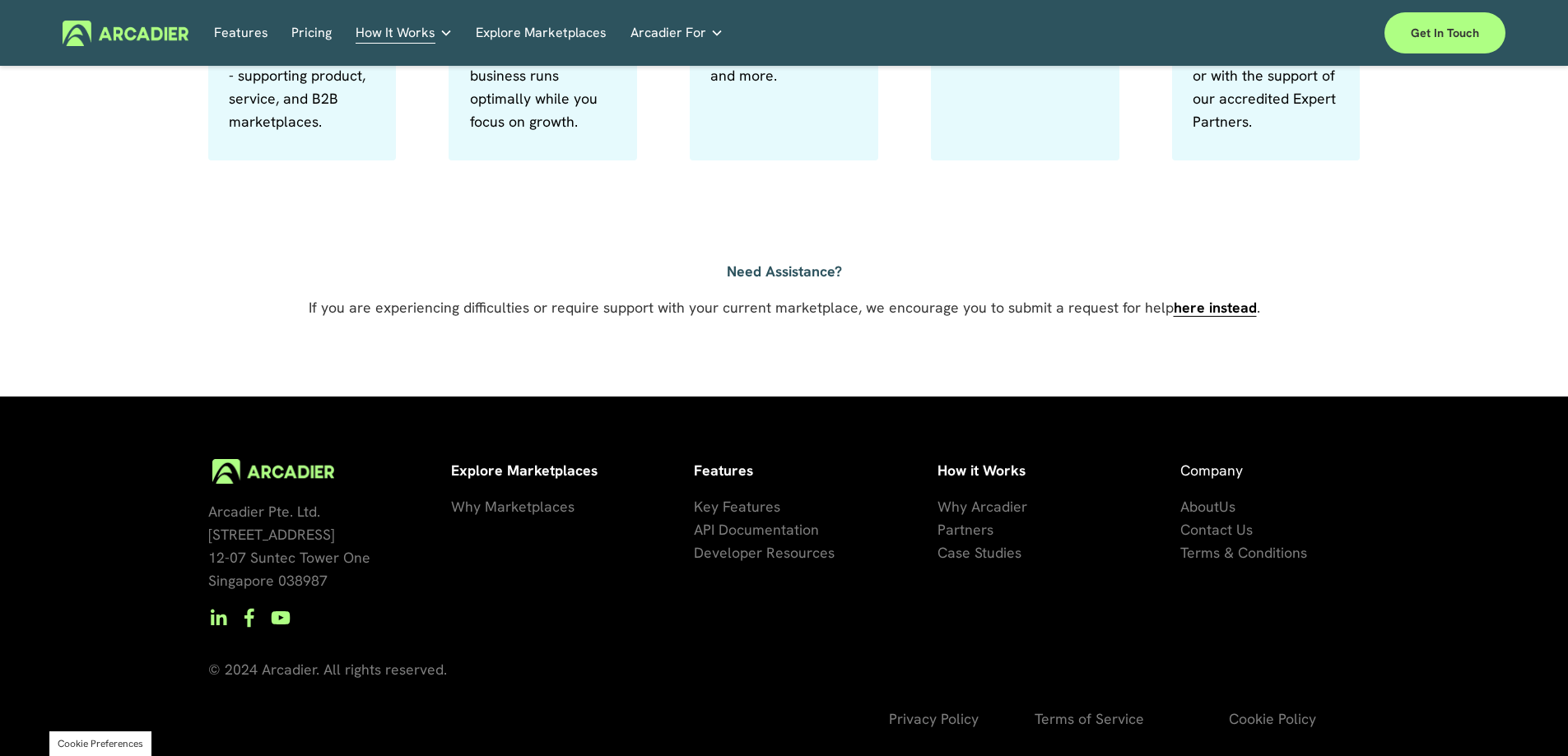
click at [996, 504] on span "Why Arcadier" at bounding box center [982, 506] width 90 height 19
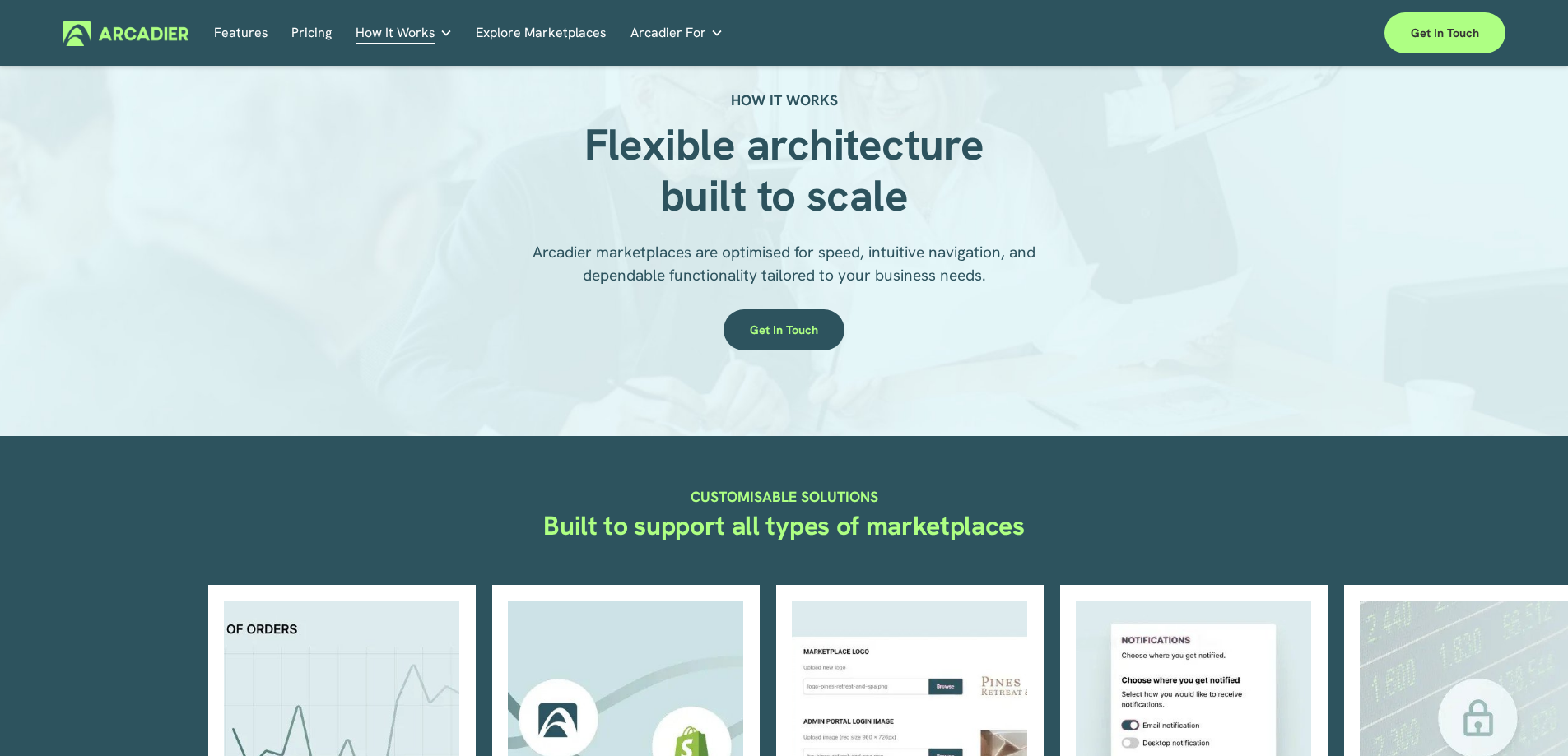
scroll to position [329, 0]
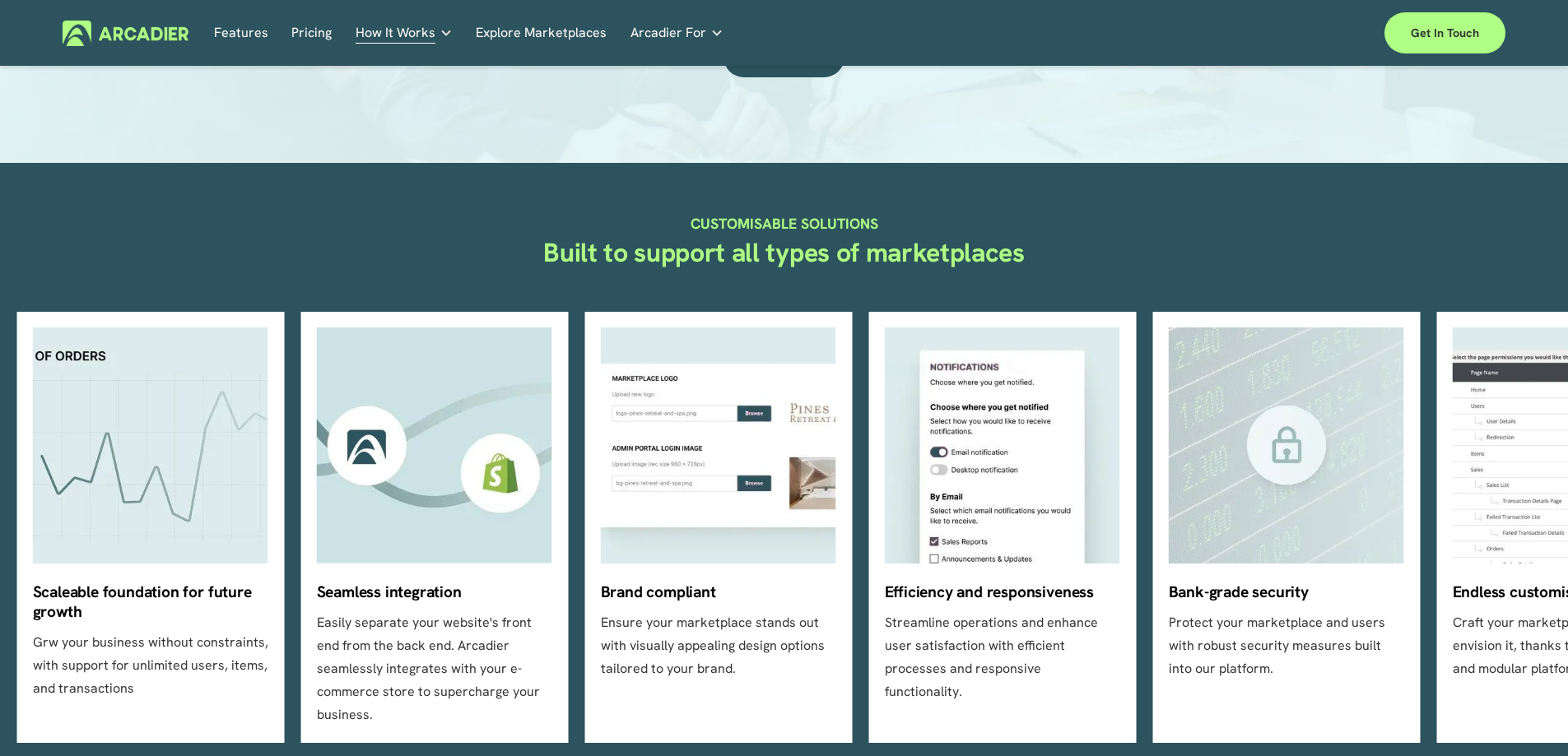
drag, startPoint x: 1246, startPoint y: 562, endPoint x: 684, endPoint y: 540, distance: 562.4
click at [710, 545] on ul "Scaleable foundation for future growth Grw your business without constraints, w…" at bounding box center [784, 528] width 1153 height 431
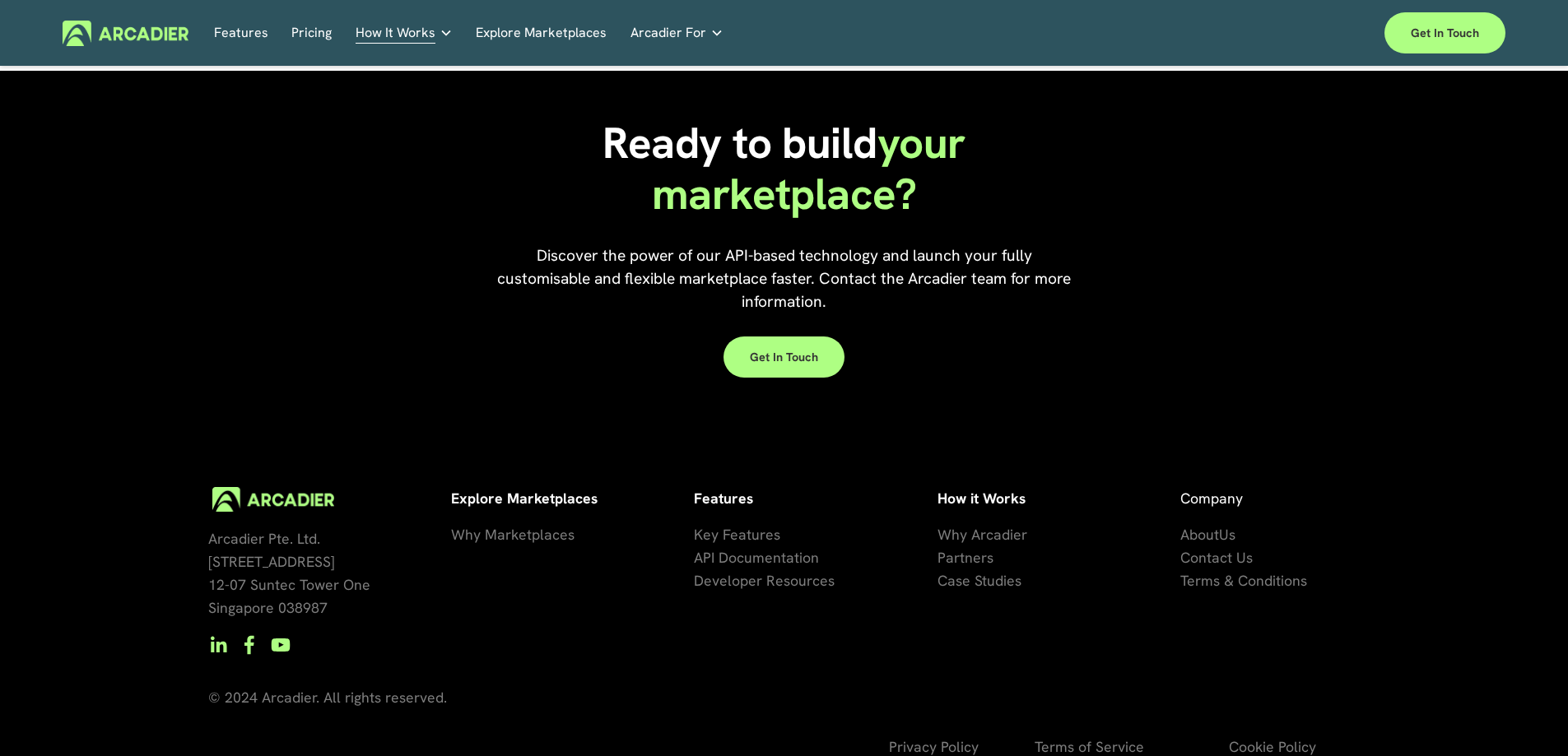
scroll to position [1487, 0]
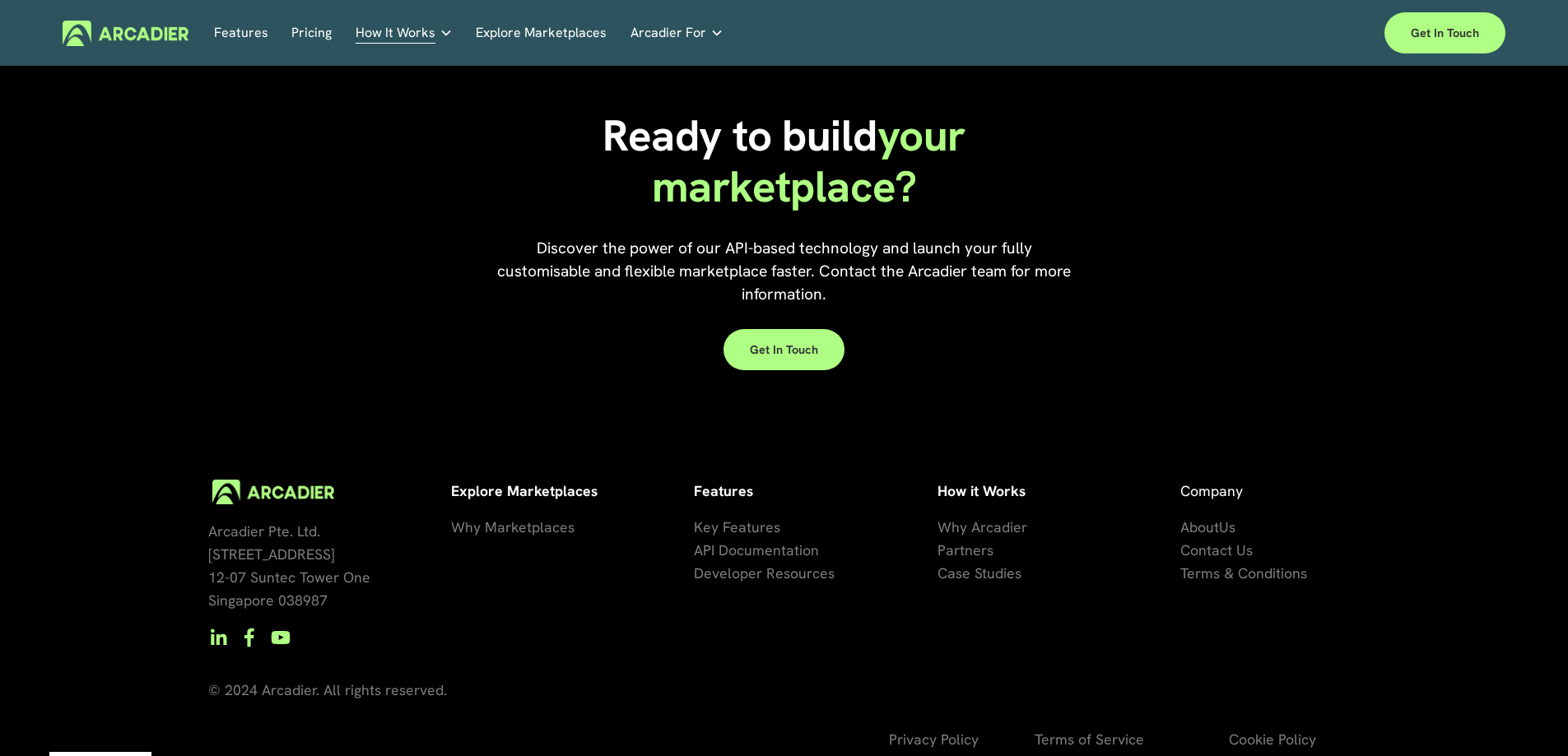
click at [306, 31] on link "Pricing" at bounding box center [311, 33] width 41 height 25
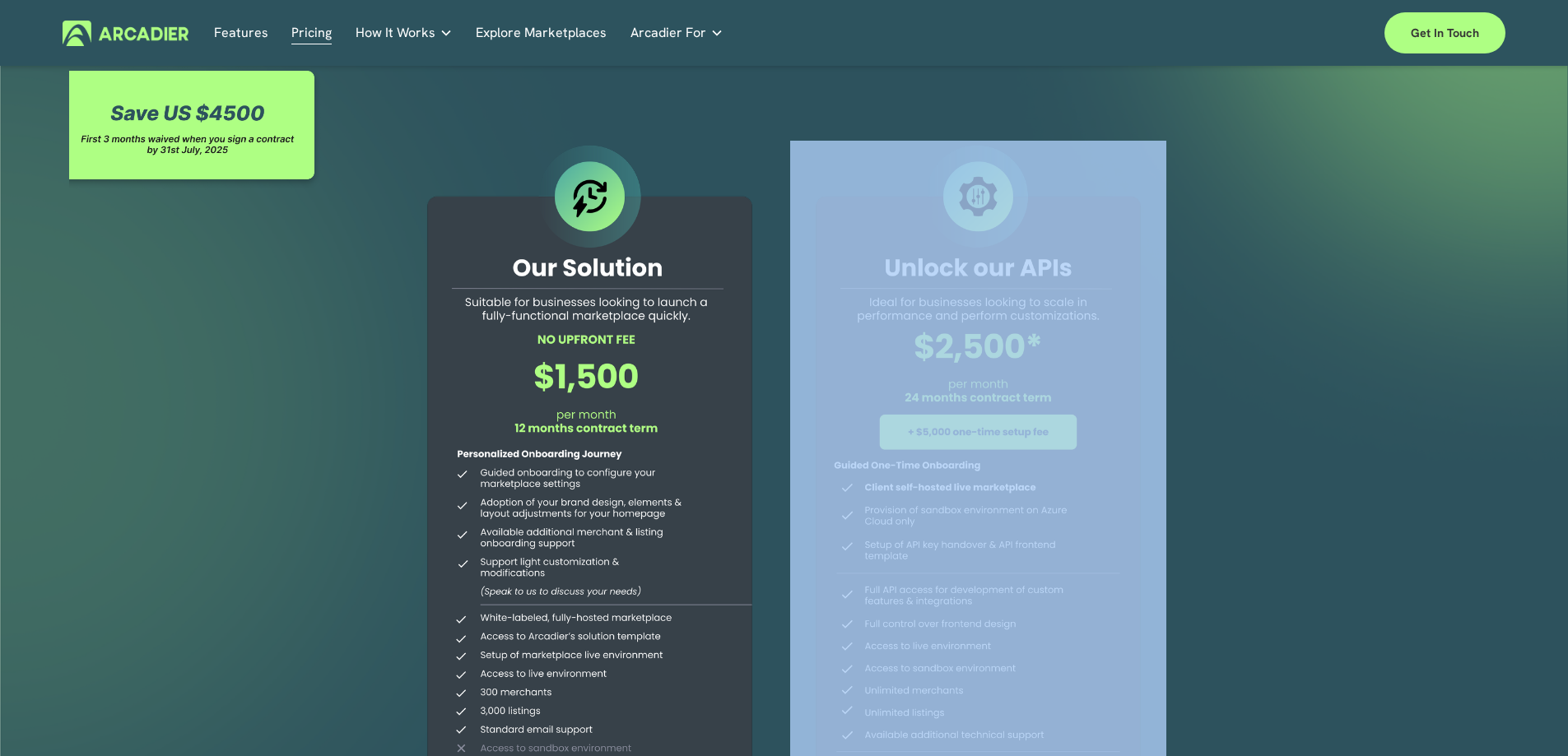
drag, startPoint x: 1307, startPoint y: 430, endPoint x: 573, endPoint y: 423, distance: 734.0
click at [573, 423] on div at bounding box center [784, 487] width 1568 height 841
click at [342, 457] on div at bounding box center [784, 487] width 1568 height 841
click at [563, 476] on div at bounding box center [590, 474] width 376 height 668
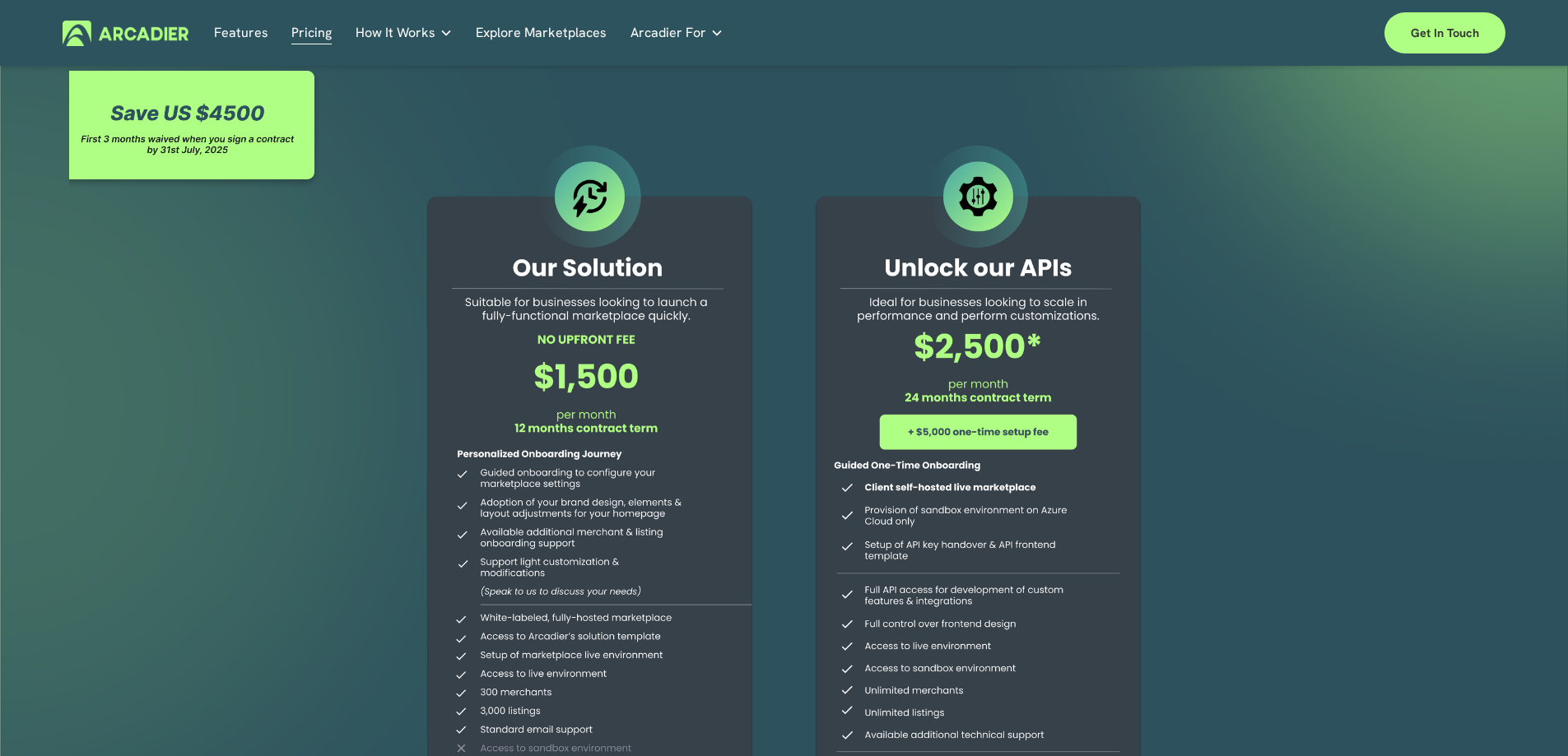
click at [1006, 420] on div at bounding box center [978, 474] width 376 height 668
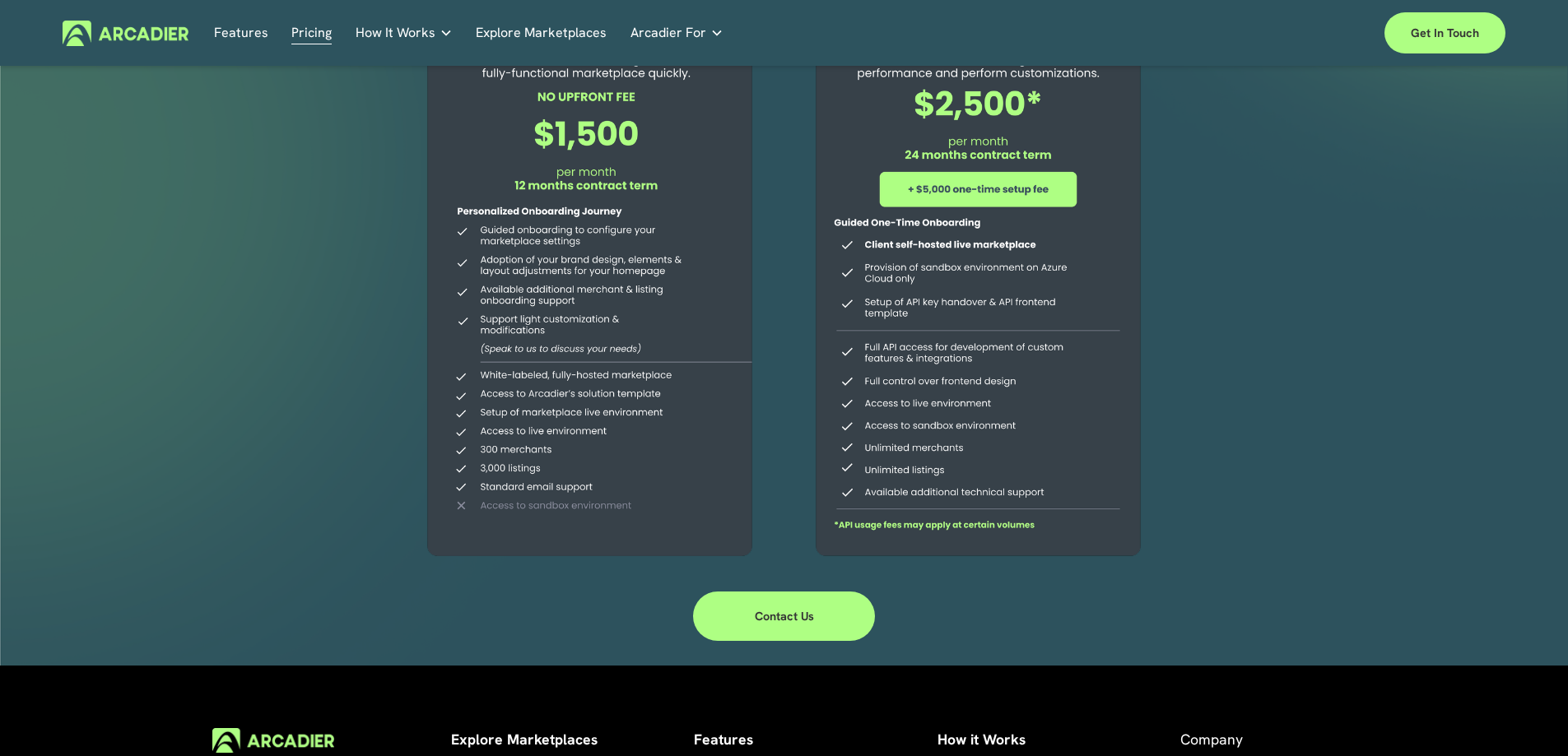
scroll to position [184, 0]
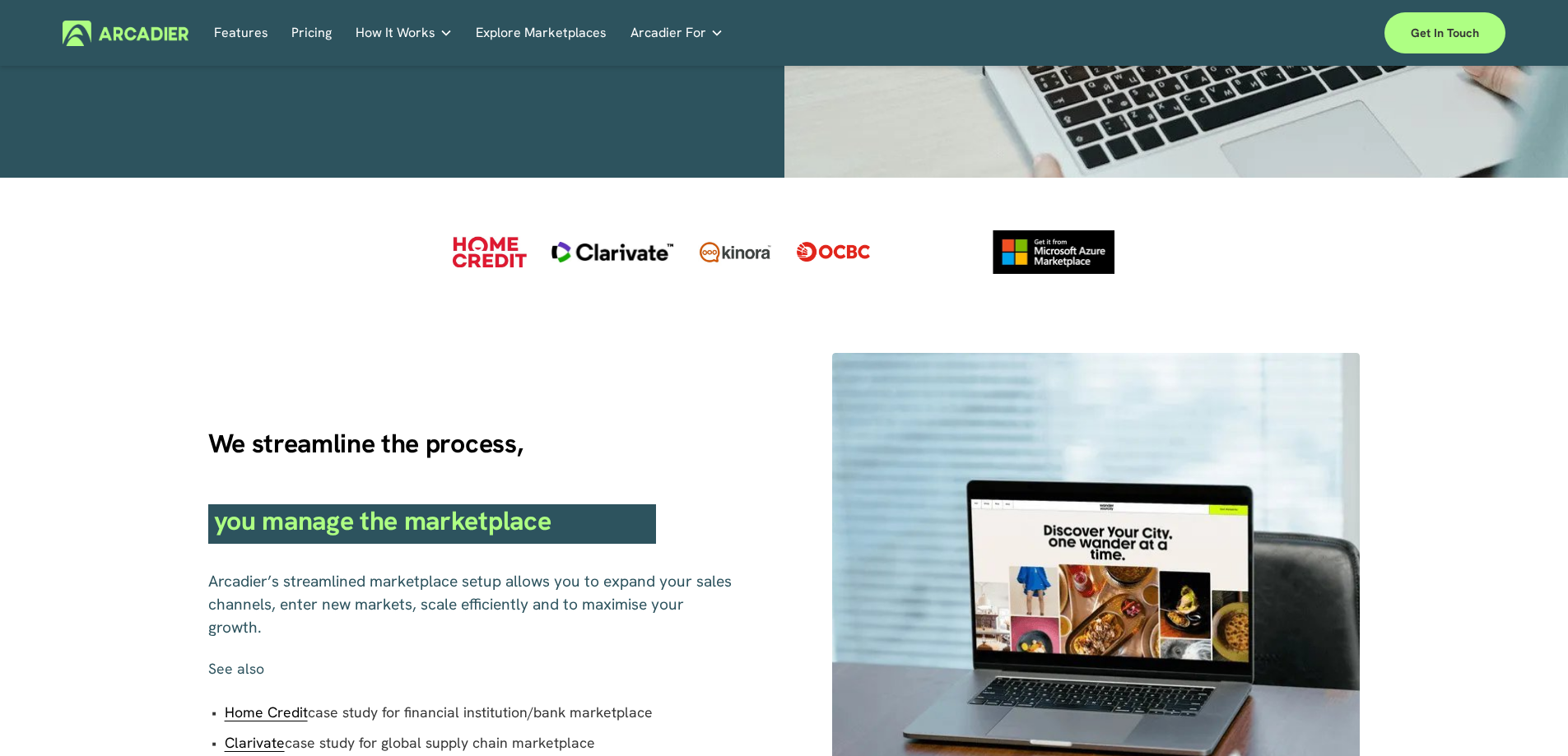
scroll to position [740, 0]
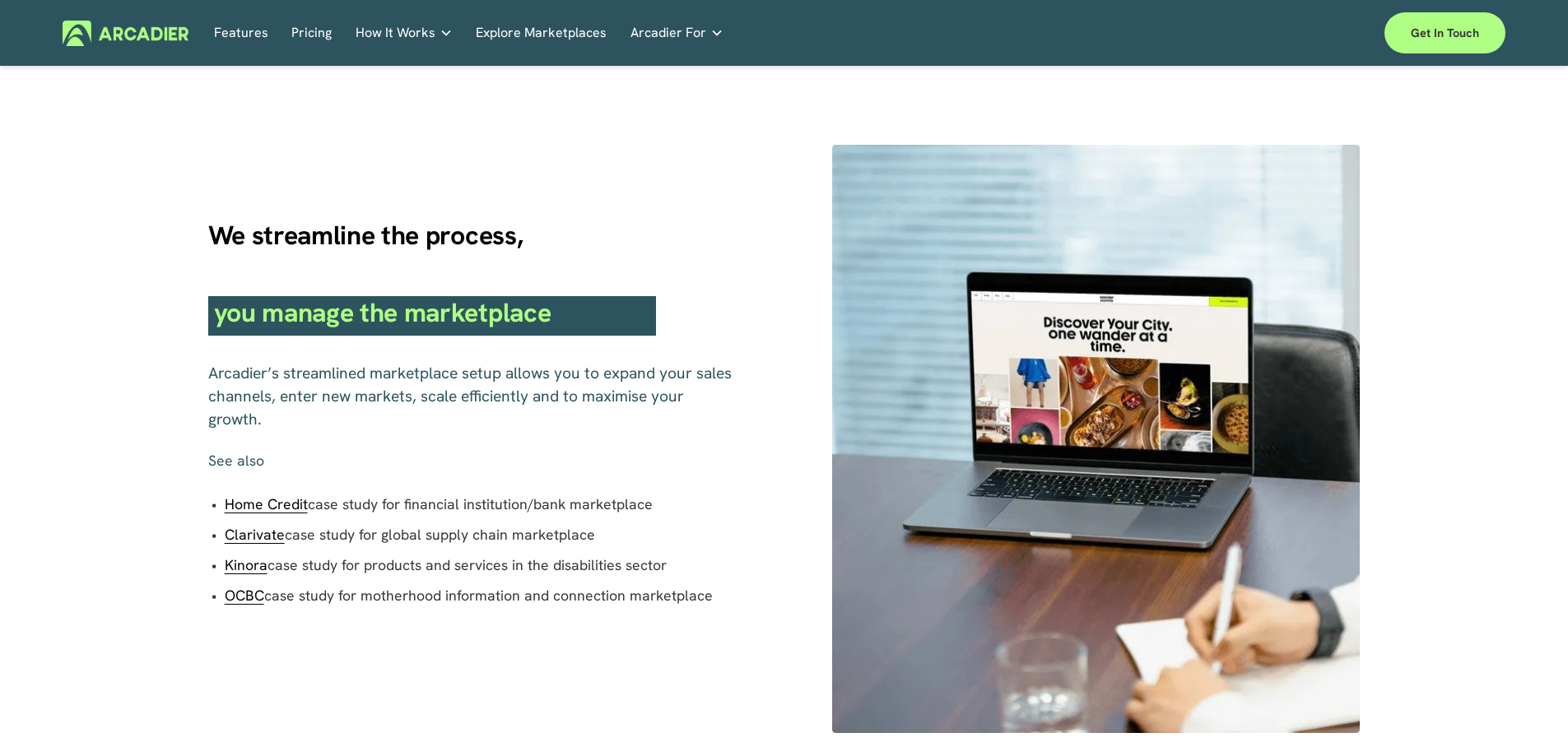
click at [268, 498] on span "Home Credit" at bounding box center [267, 504] width 83 height 19
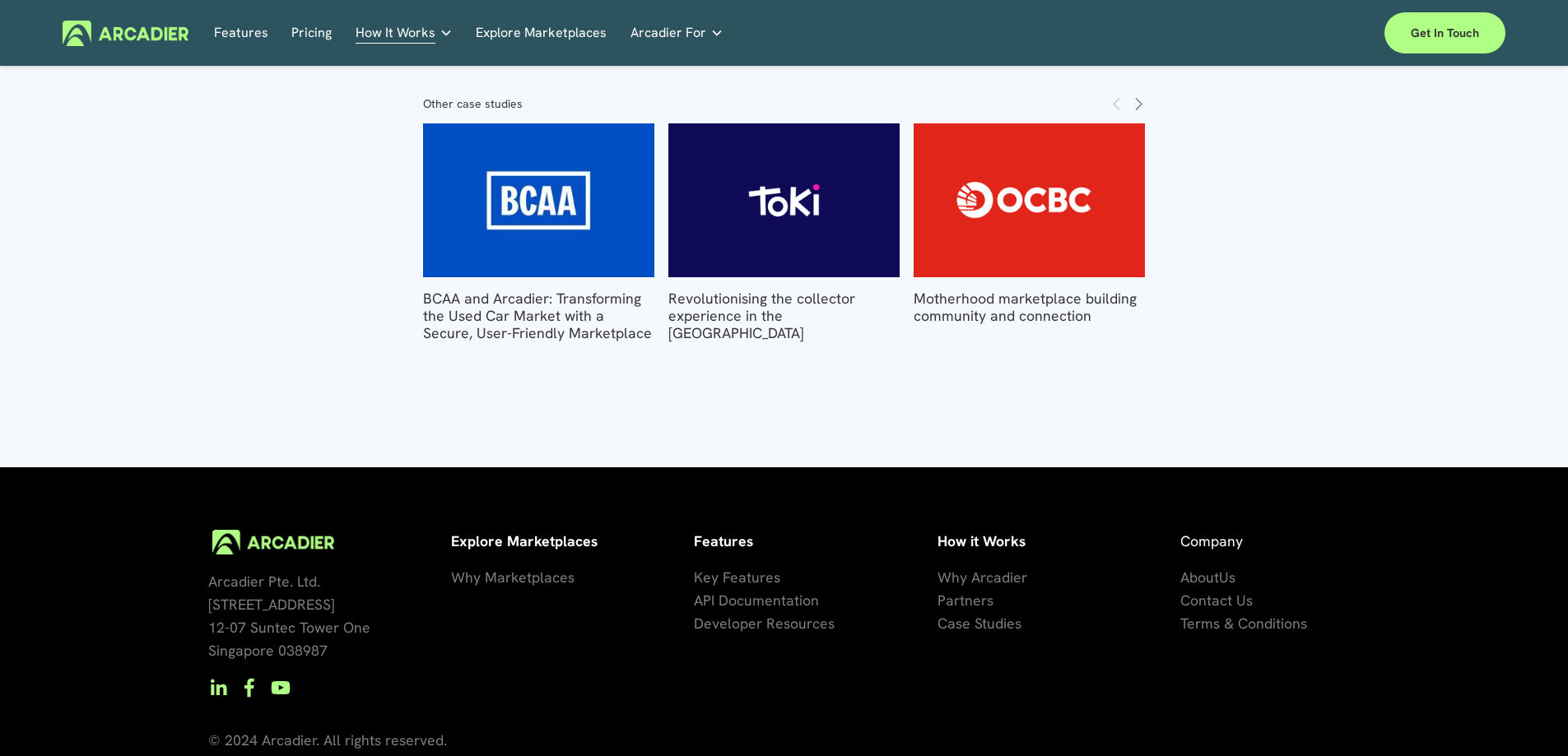
scroll to position [2369, 0]
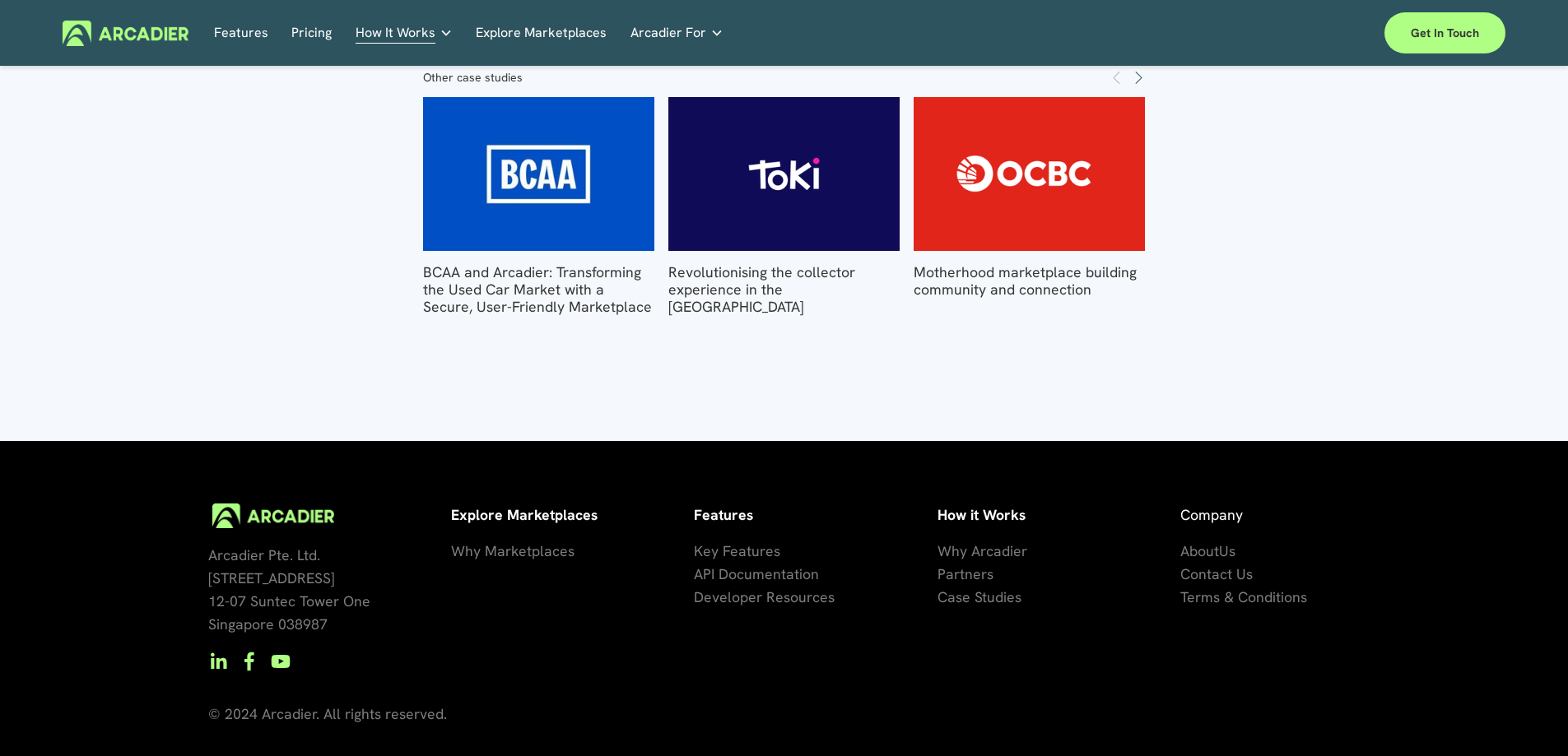
click at [301, 32] on link "Pricing" at bounding box center [311, 33] width 41 height 25
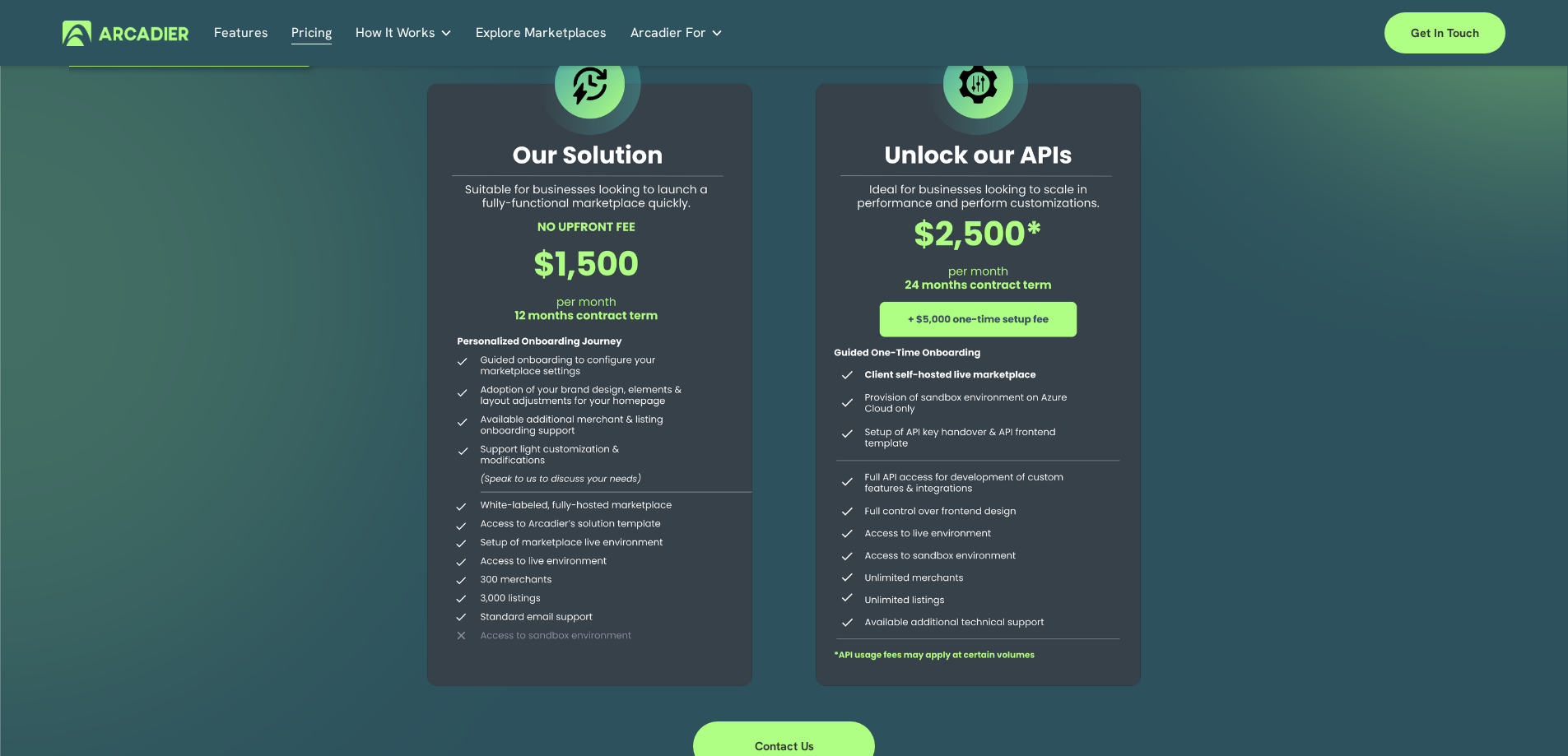
scroll to position [101, 0]
